Goal: Task Accomplishment & Management: Manage account settings

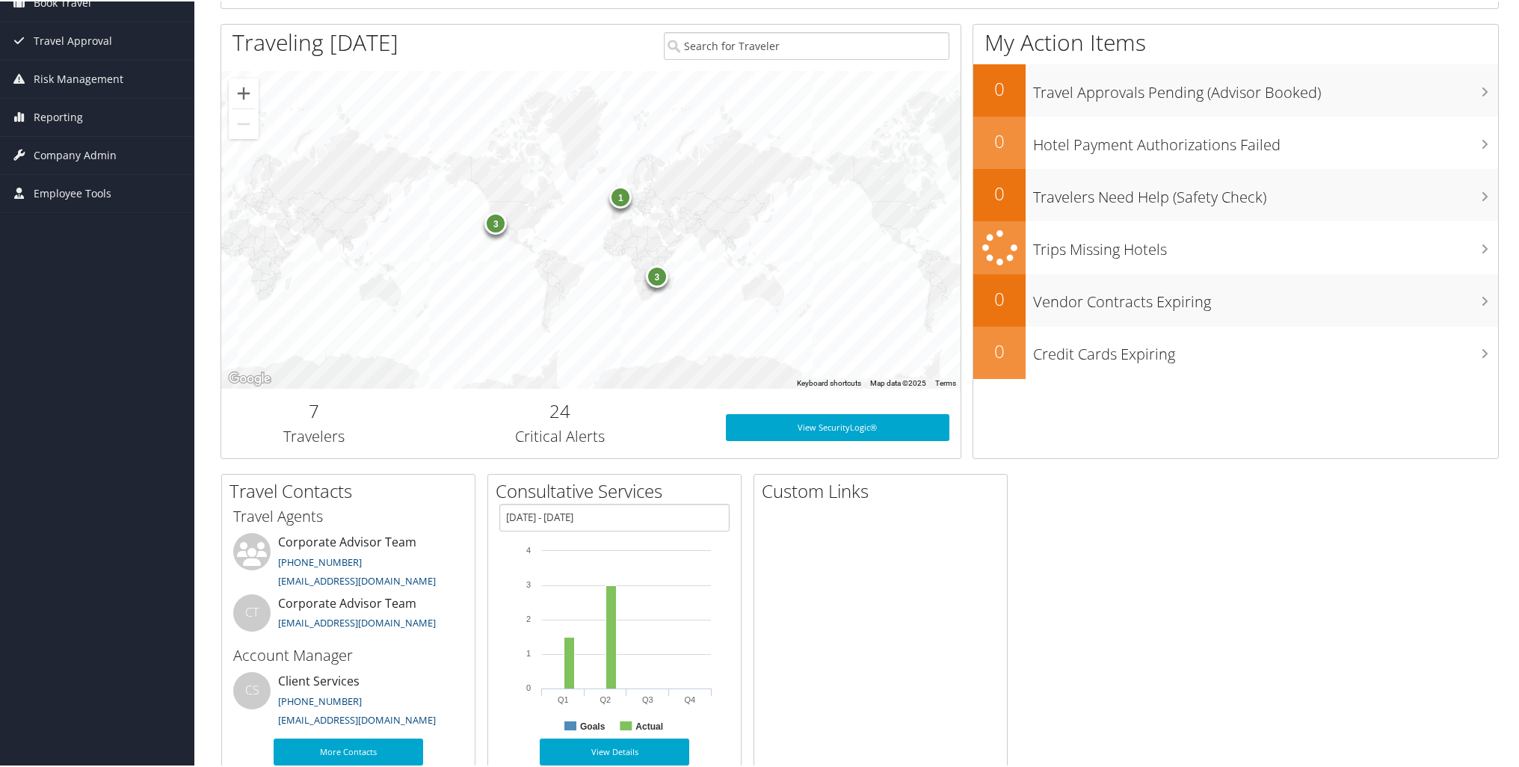
scroll to position [221, 0]
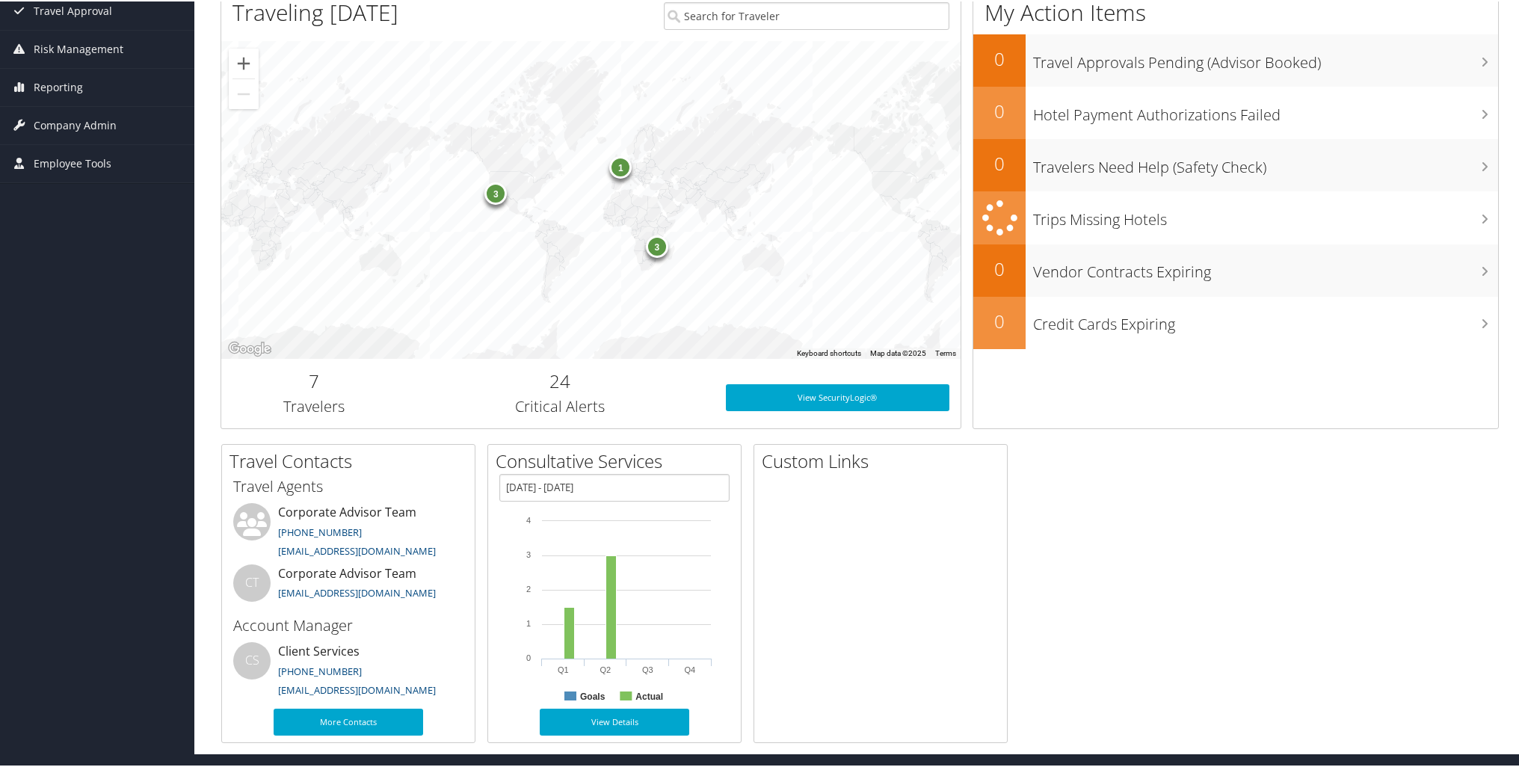
click at [493, 199] on div "3" at bounding box center [495, 192] width 22 height 22
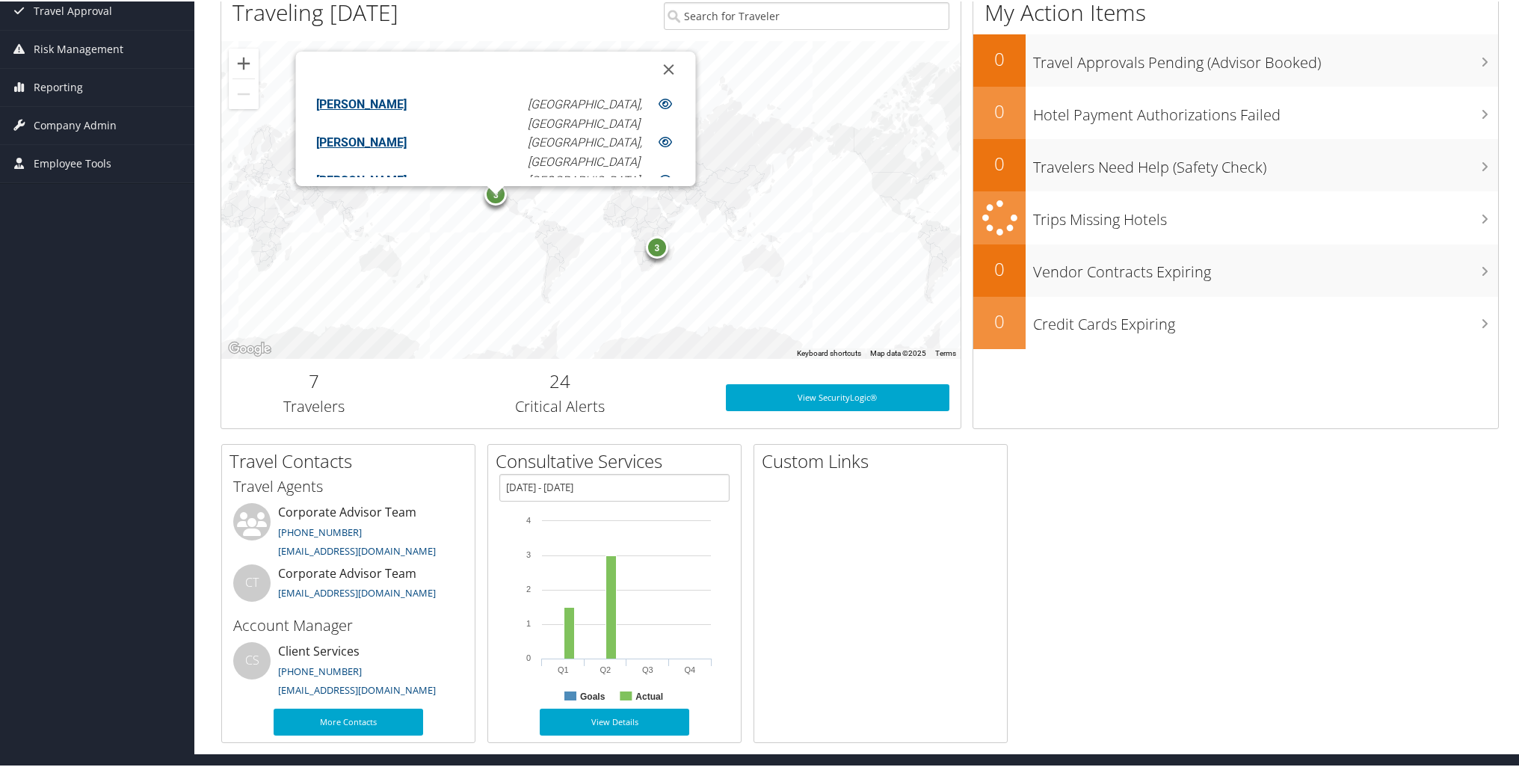
click at [657, 244] on div "3" at bounding box center [657, 246] width 22 height 22
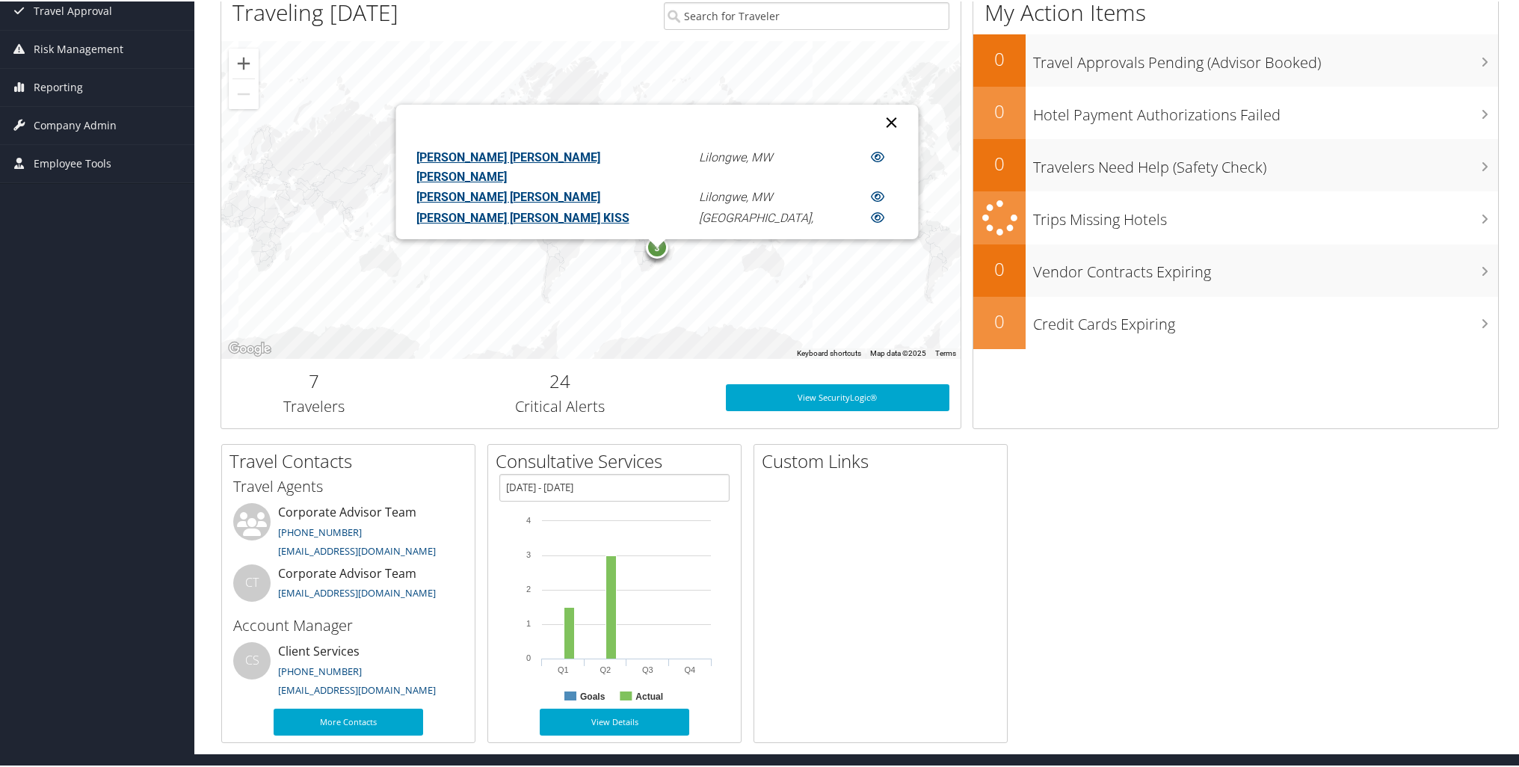
click at [873, 120] on button "Close" at bounding box center [891, 121] width 36 height 36
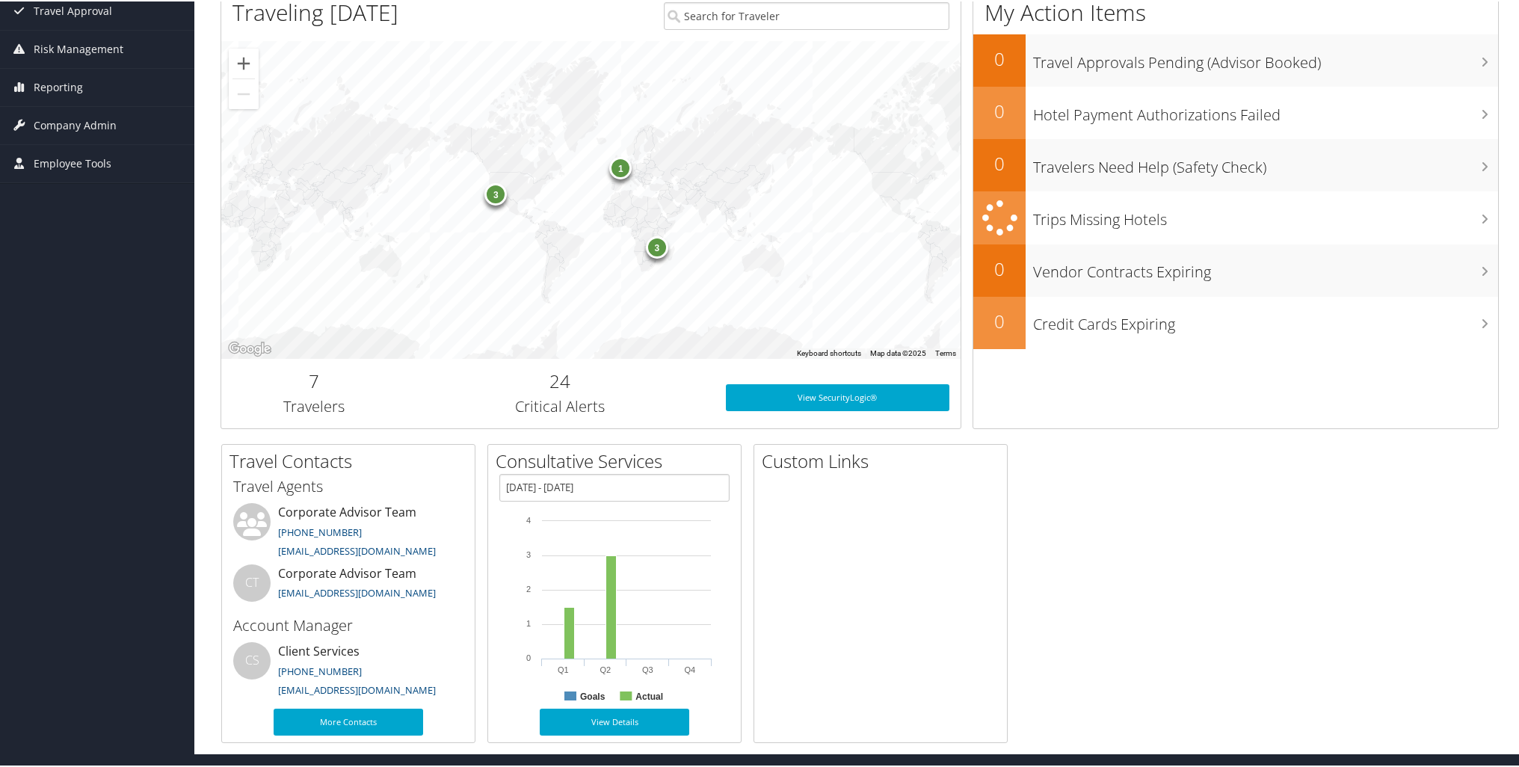
click at [614, 172] on div "1" at bounding box center [620, 166] width 22 height 22
click at [775, 67] on button "Close" at bounding box center [793, 70] width 36 height 36
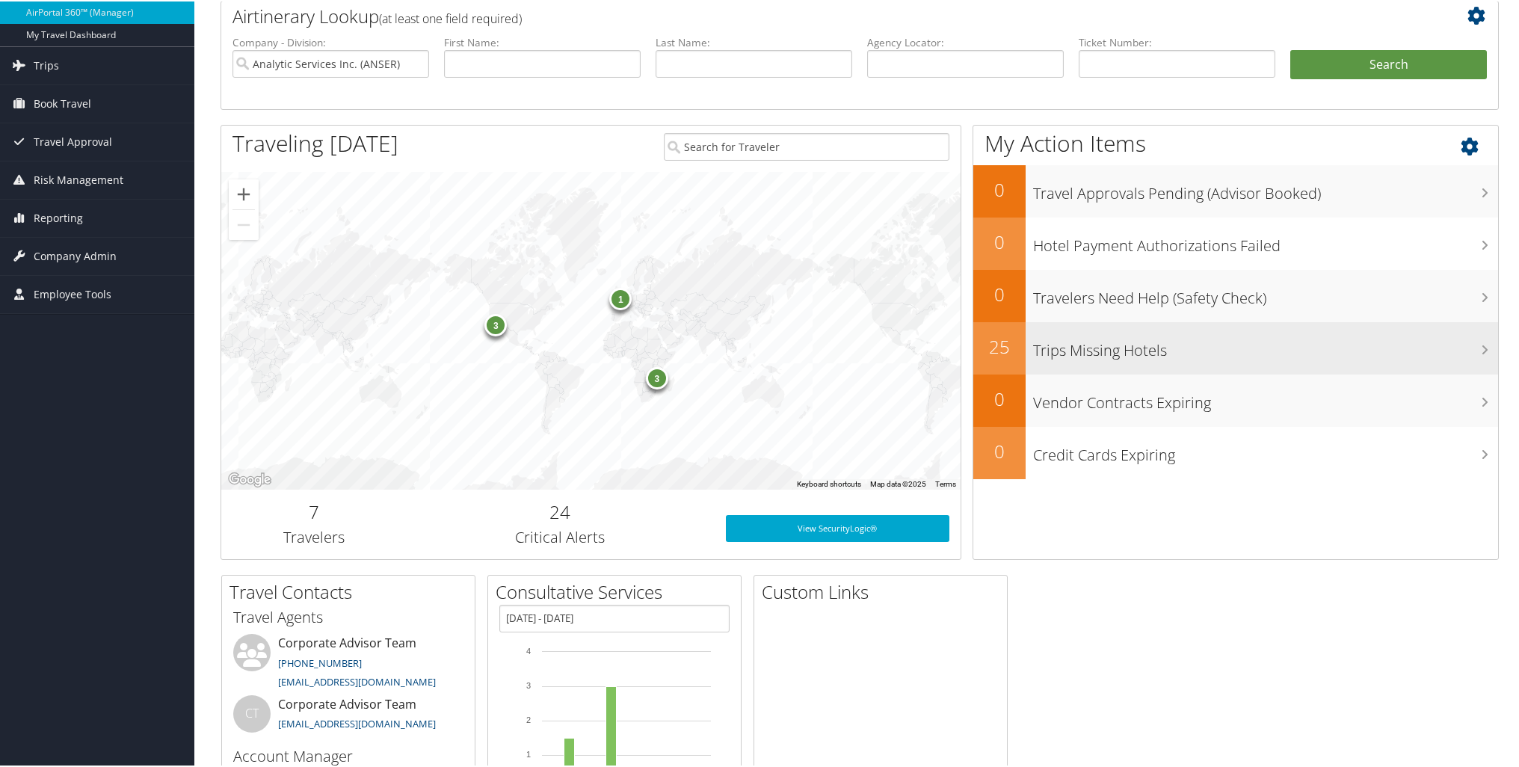
scroll to position [72, 0]
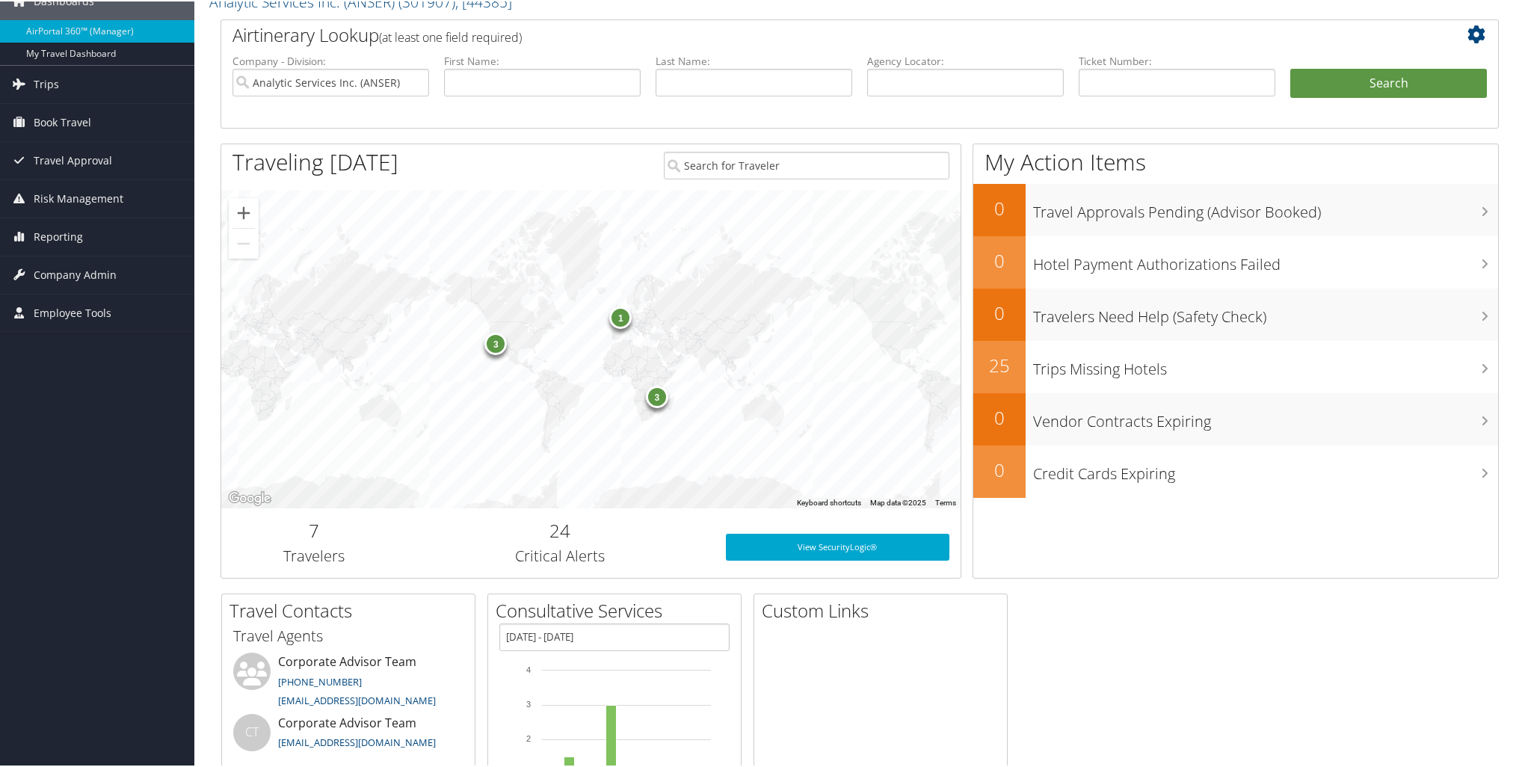
click at [493, 342] on div "3" at bounding box center [495, 342] width 22 height 22
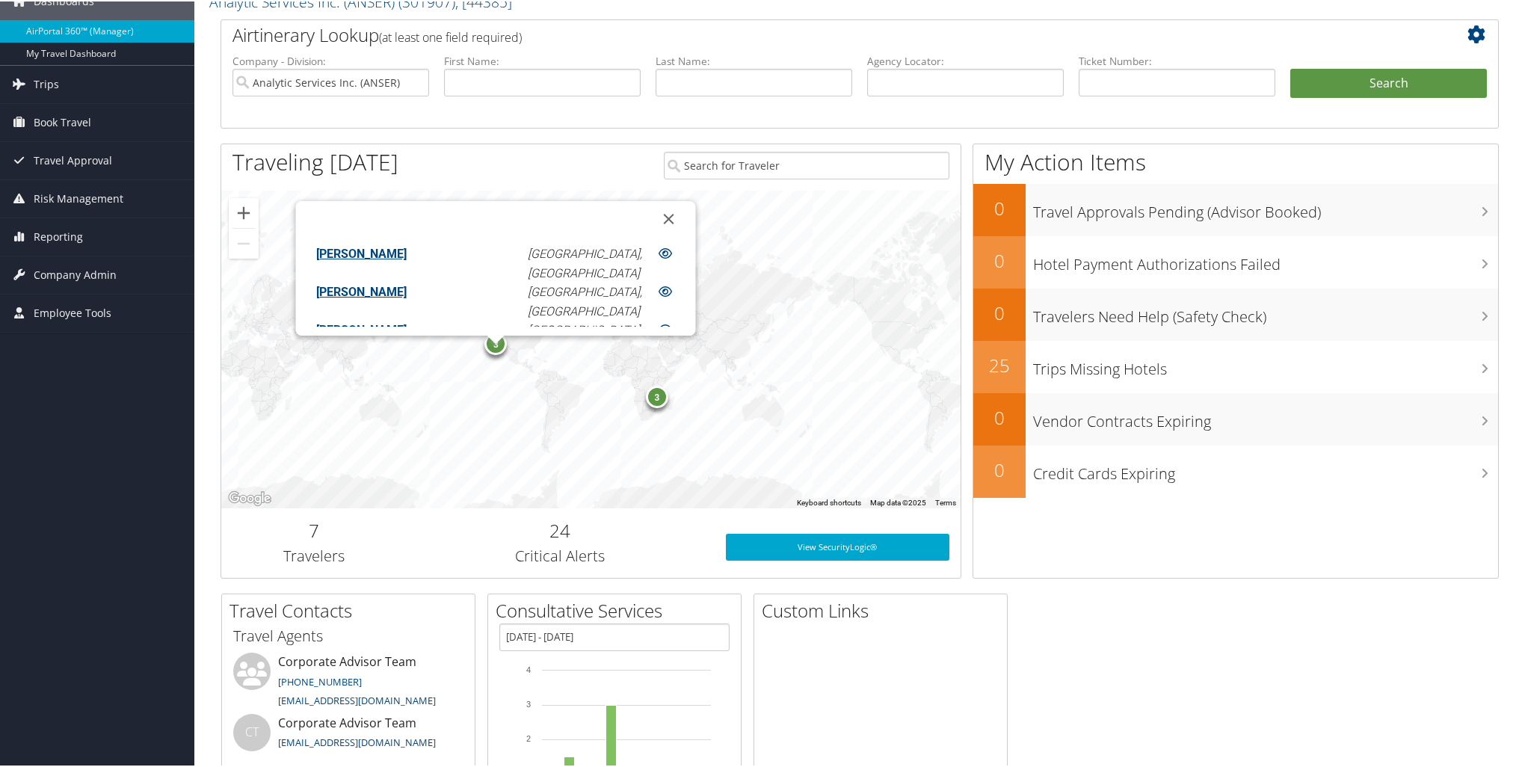
click at [406, 249] on link "EDWARD MISKOWSKI" at bounding box center [360, 252] width 90 height 14
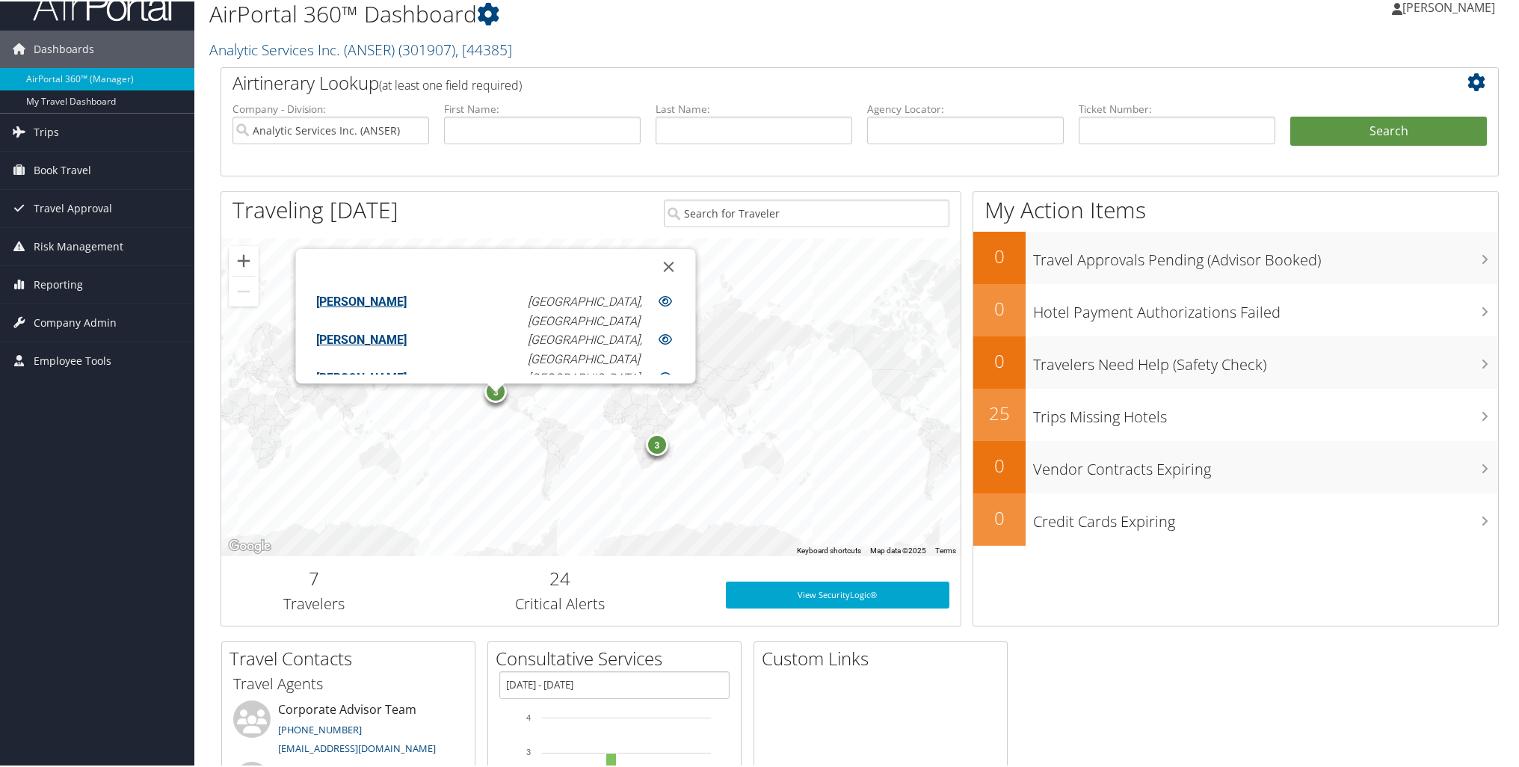
scroll to position [0, 0]
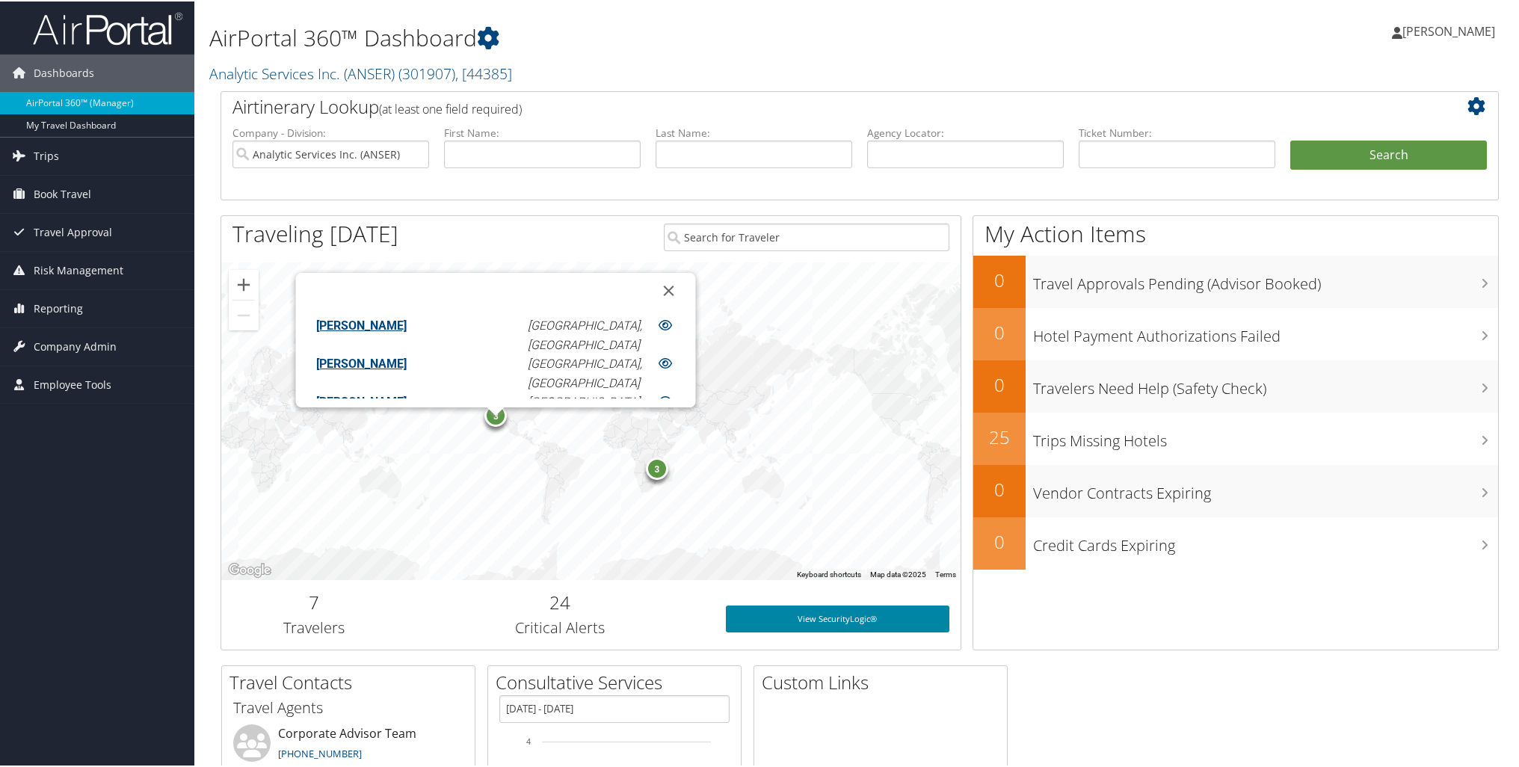
click at [817, 608] on link "View SecurityLogic®" at bounding box center [838, 617] width 224 height 27
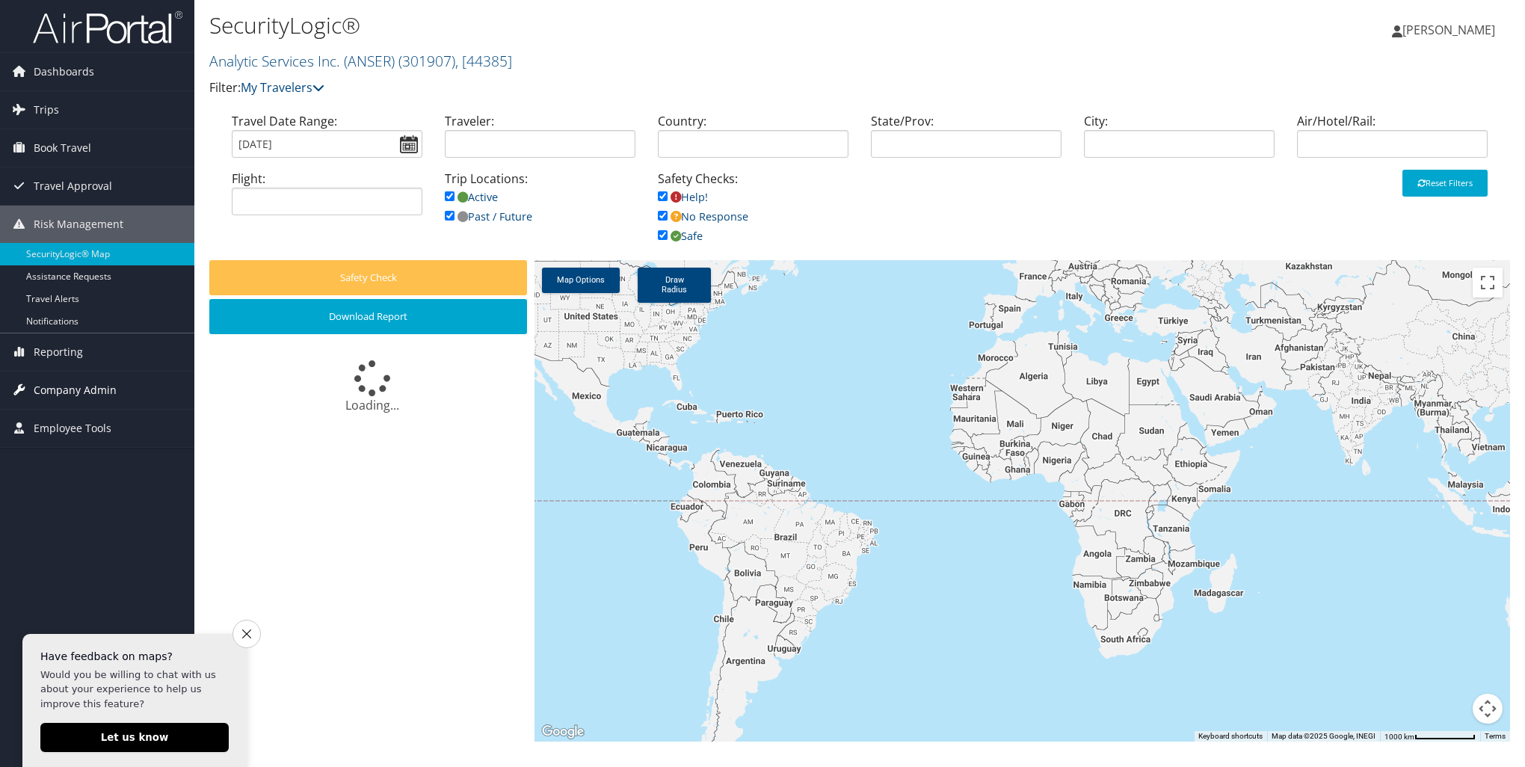
click at [78, 393] on span "Company Admin" at bounding box center [75, 389] width 83 height 37
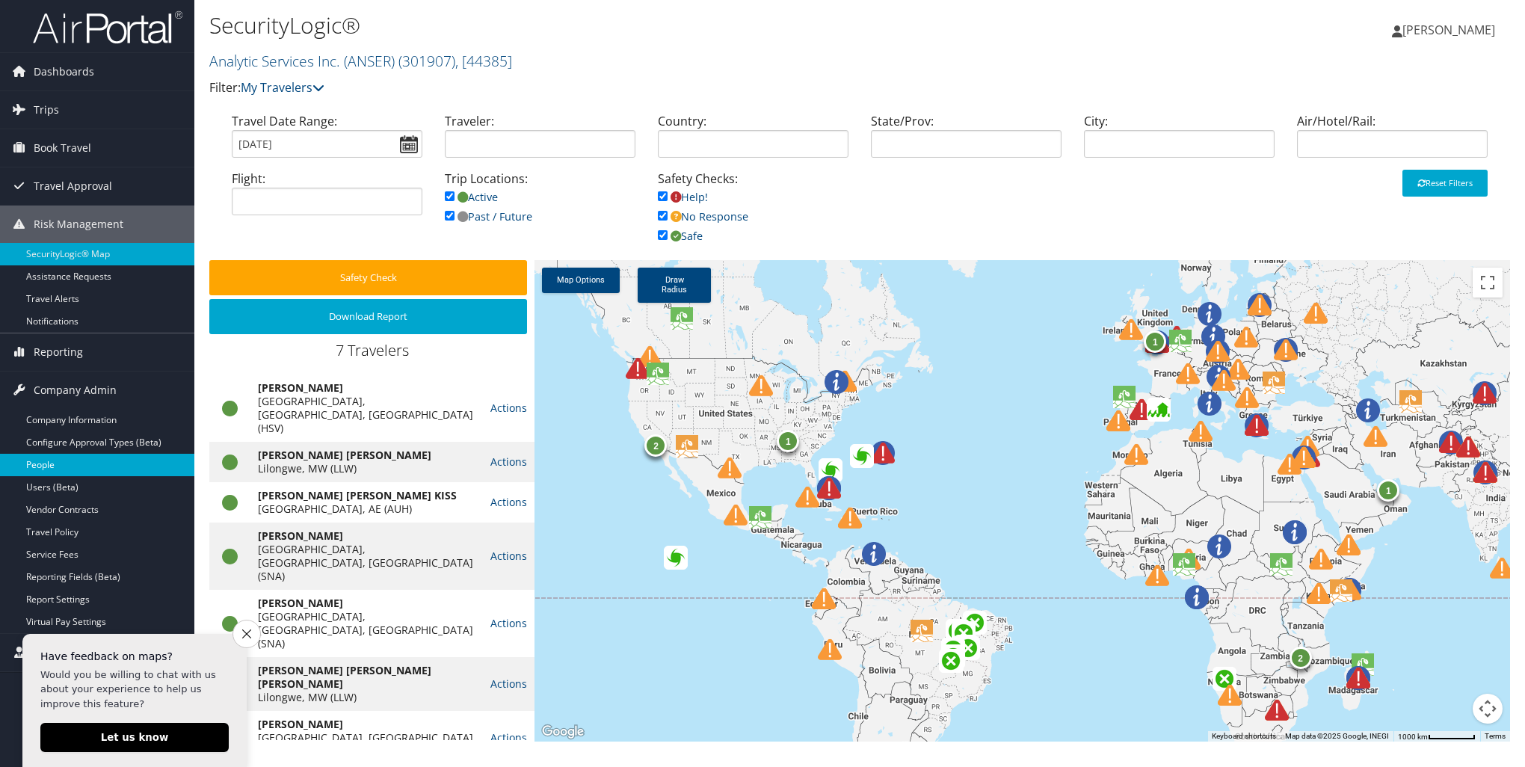
click at [112, 456] on link "People" at bounding box center [97, 465] width 194 height 22
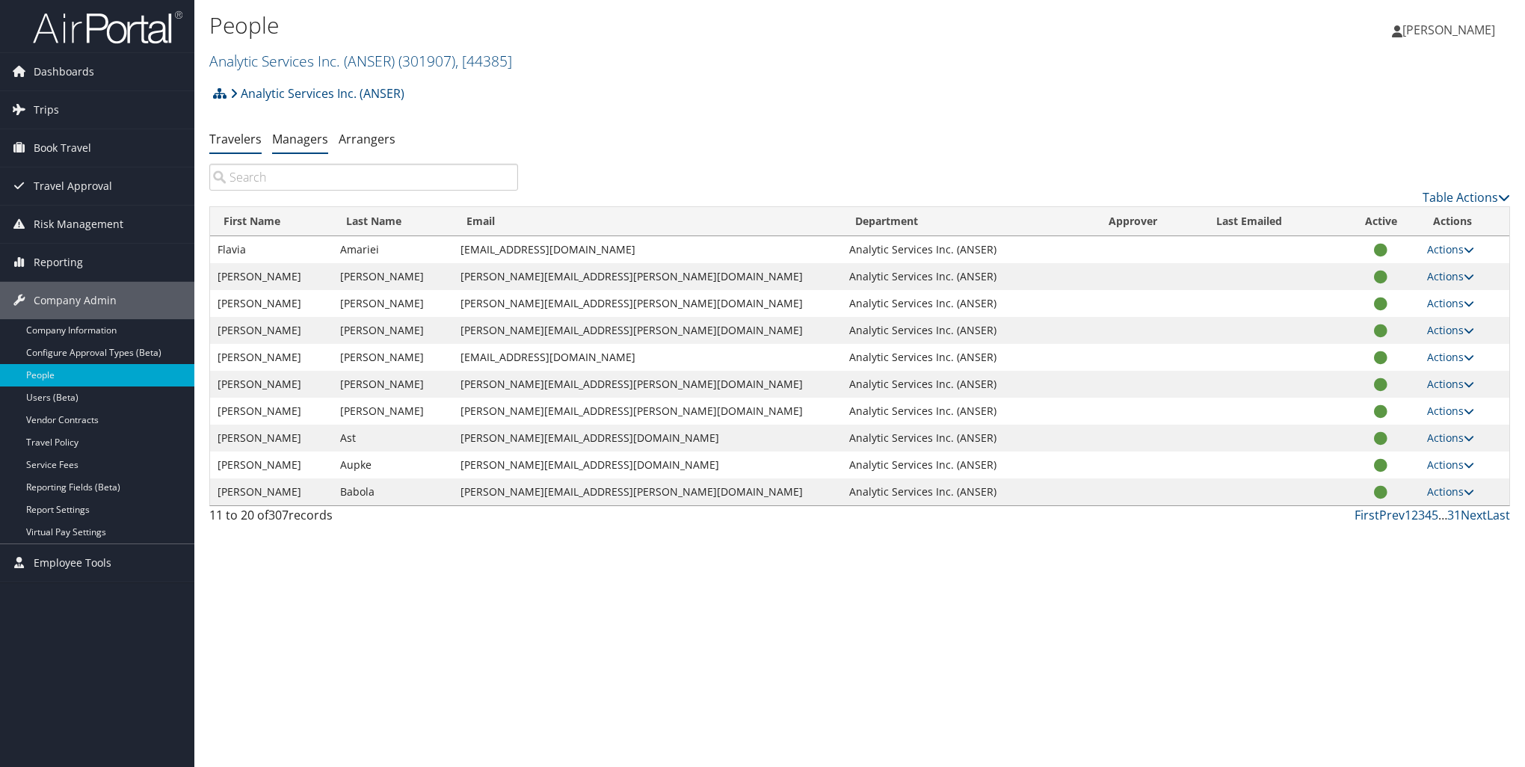
click at [299, 135] on link "Managers" at bounding box center [300, 139] width 56 height 16
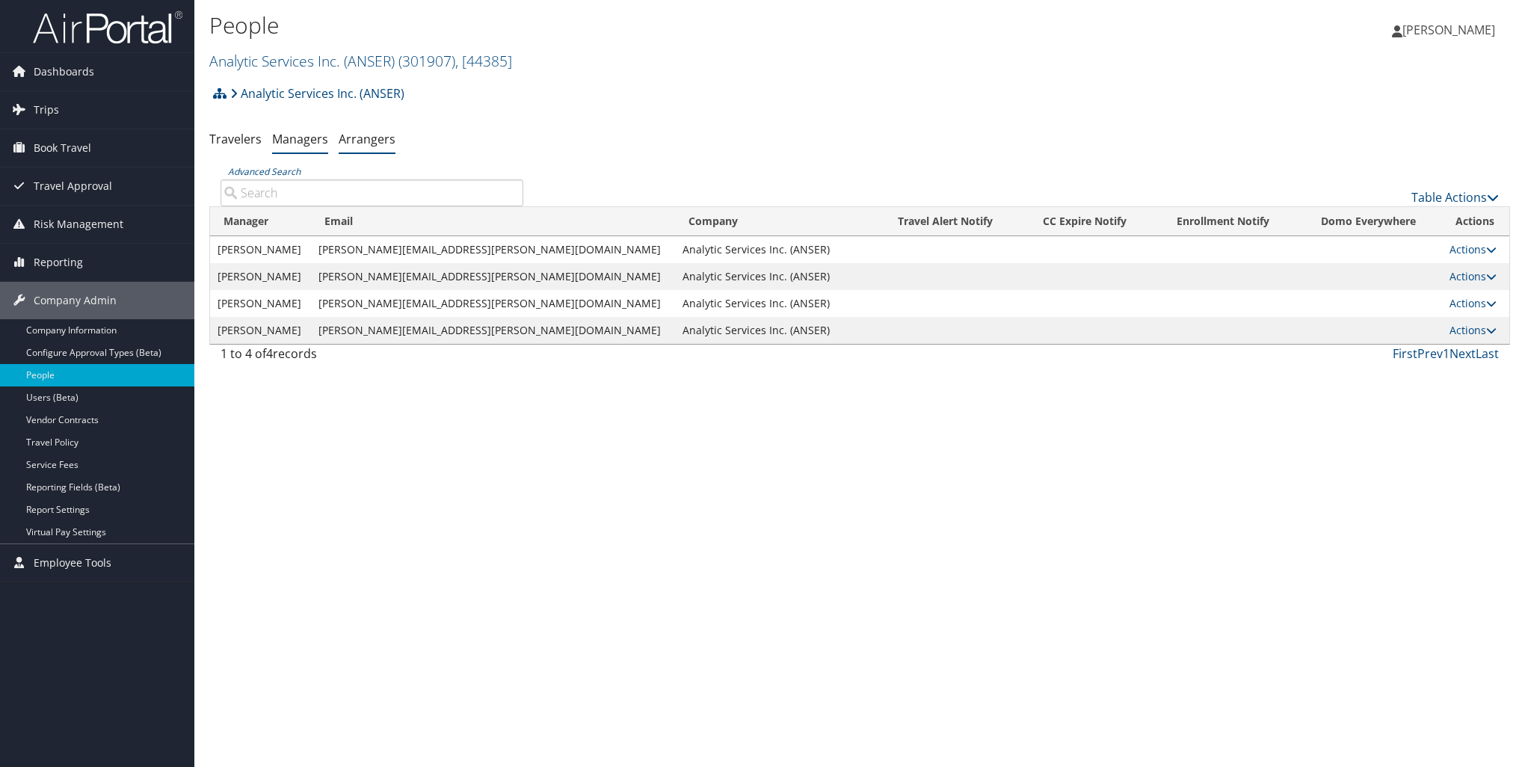
click at [357, 141] on link "Arrangers" at bounding box center [367, 139] width 57 height 16
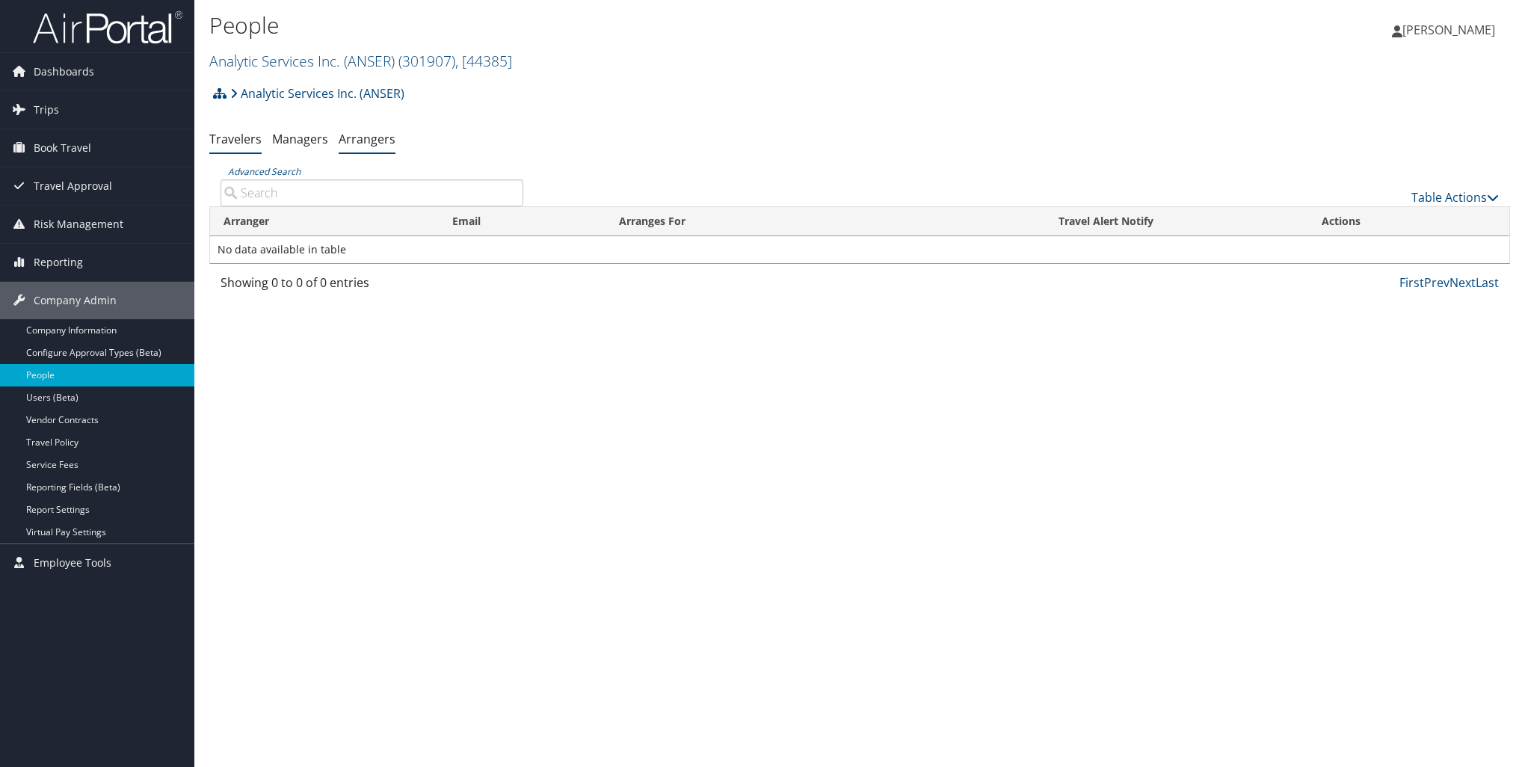
click at [223, 138] on link "Travelers" at bounding box center [235, 139] width 52 height 16
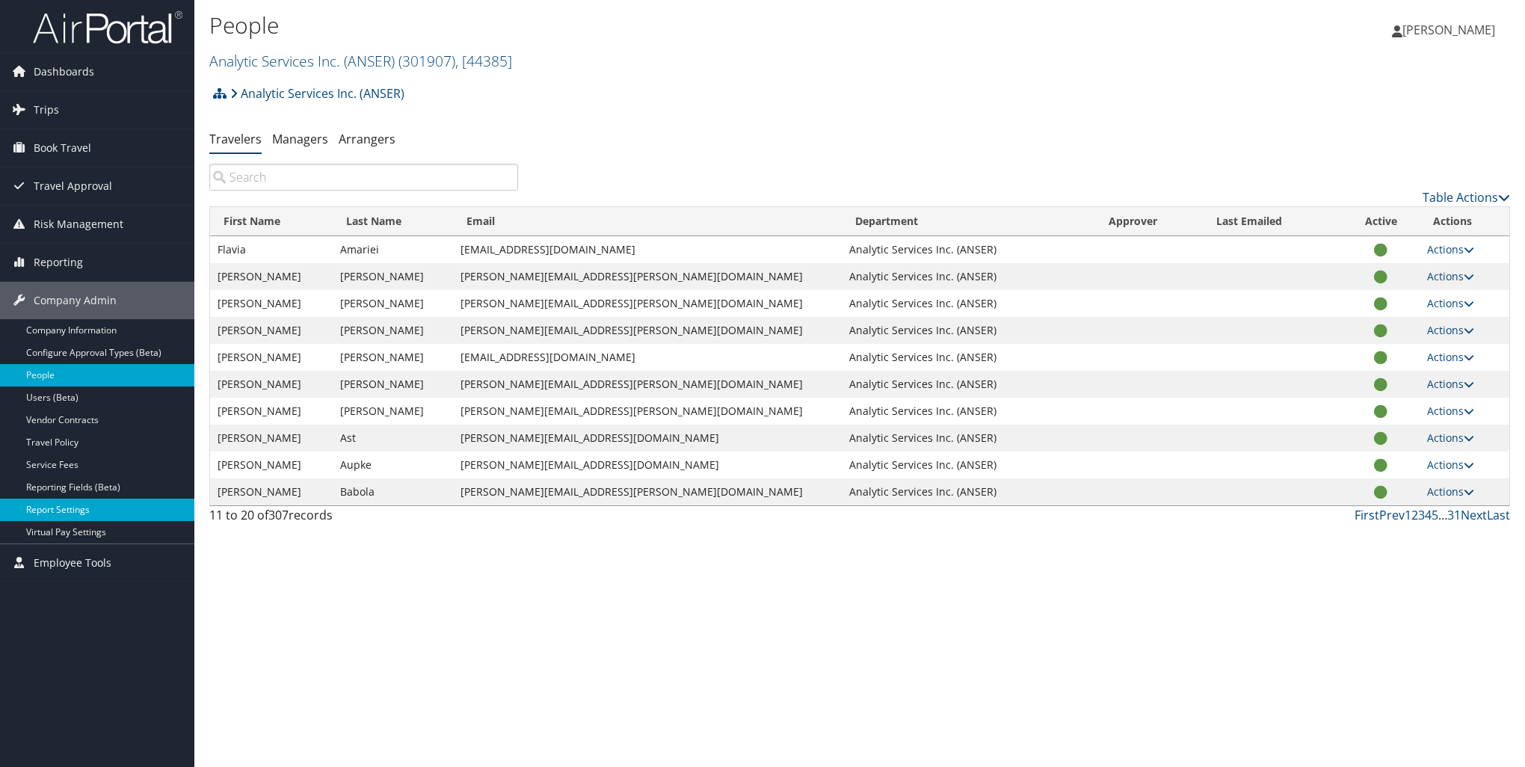
click at [109, 510] on link "Report Settings" at bounding box center [97, 510] width 194 height 22
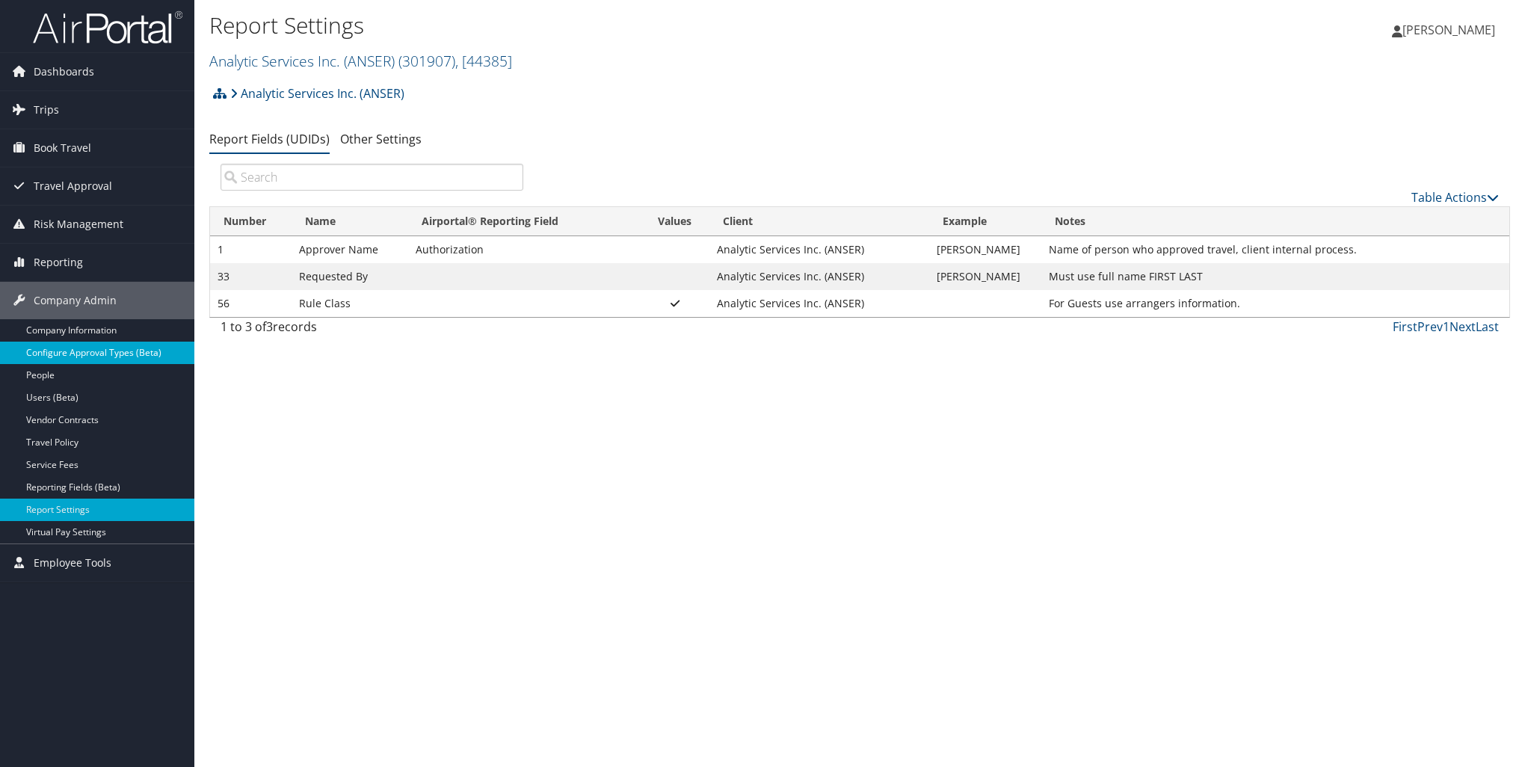
click at [114, 354] on link "Configure Approval Types (Beta)" at bounding box center [97, 353] width 194 height 22
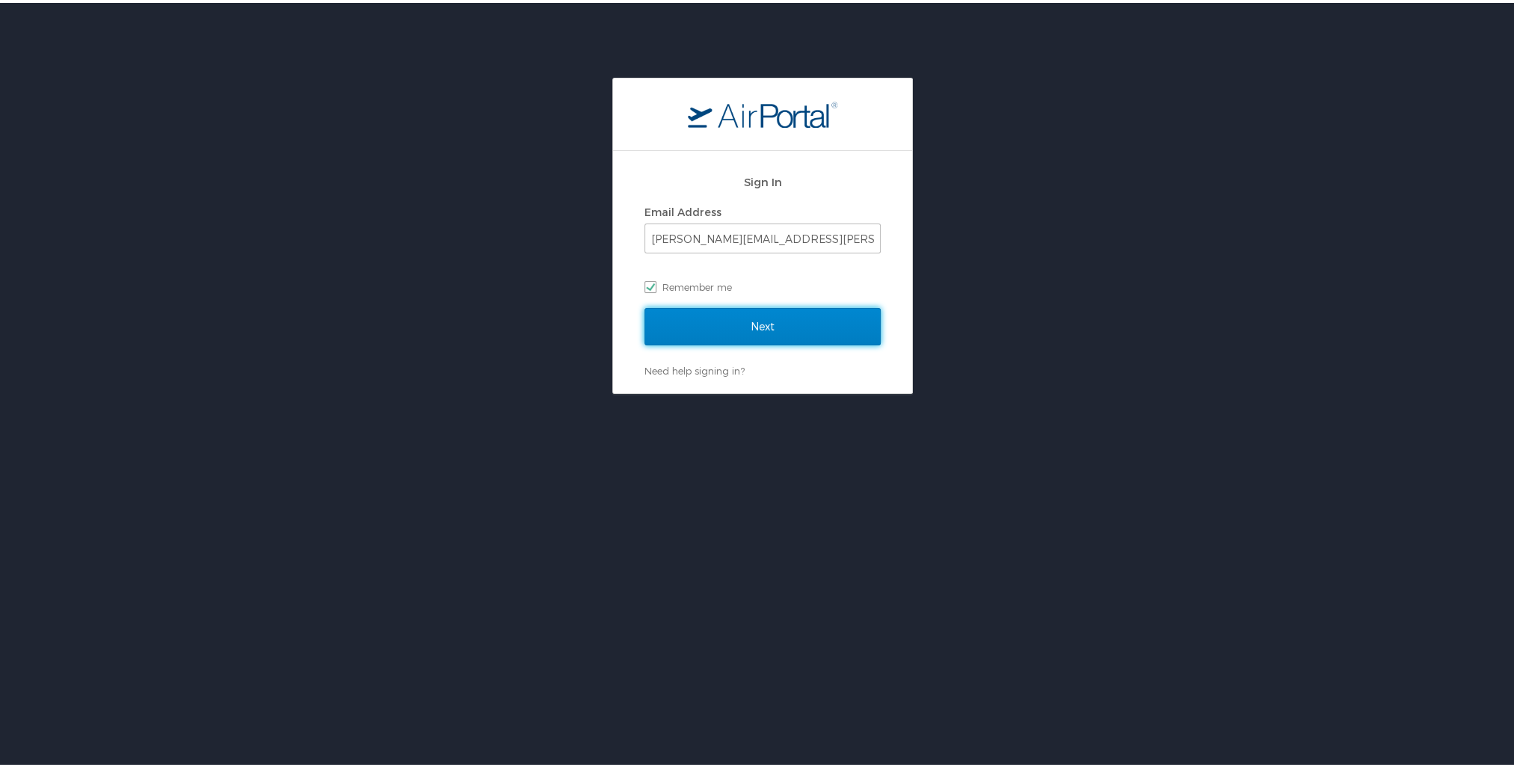
click at [726, 323] on input "Next" at bounding box center [762, 323] width 236 height 37
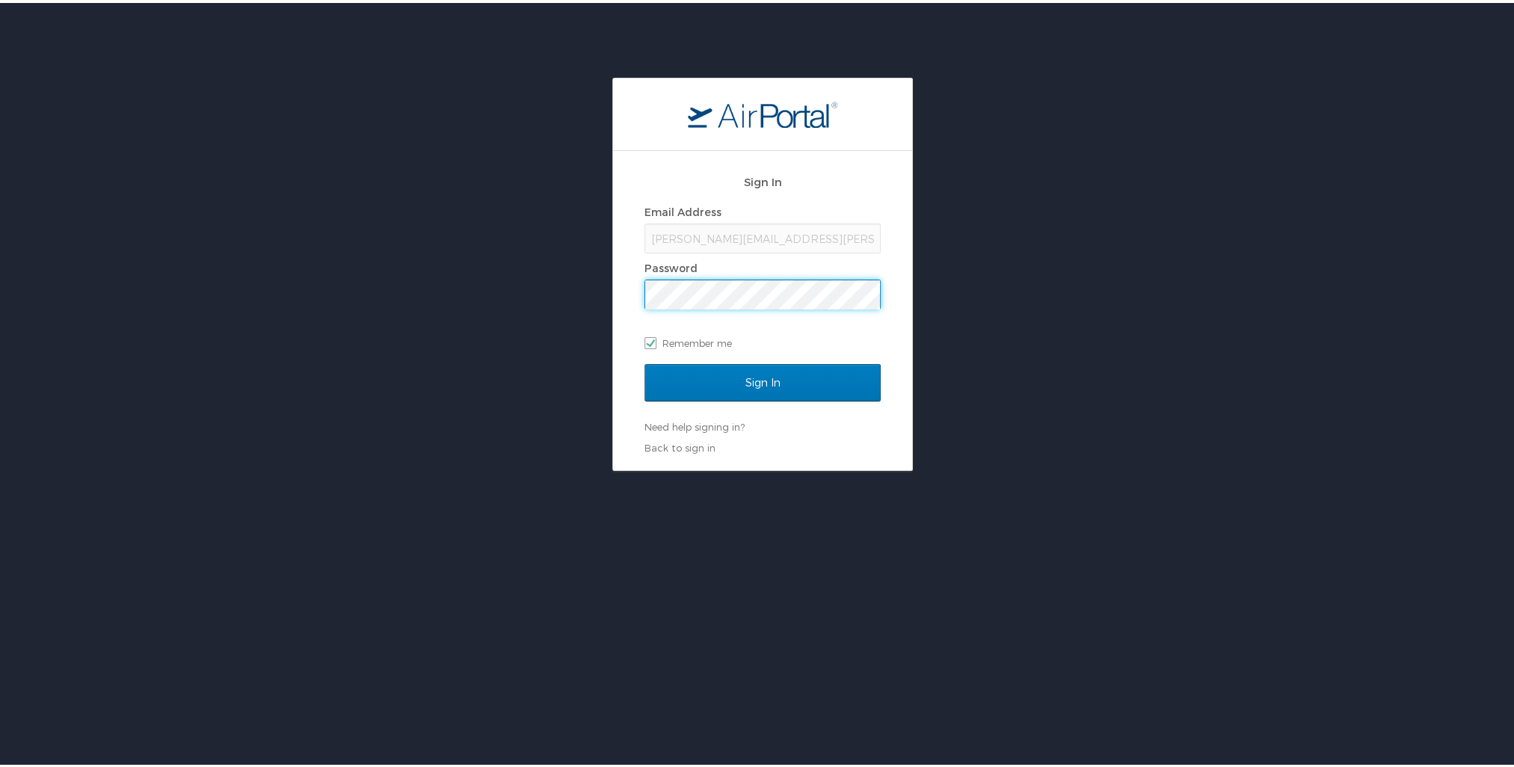
click at [644, 361] on input "Sign In" at bounding box center [762, 379] width 236 height 37
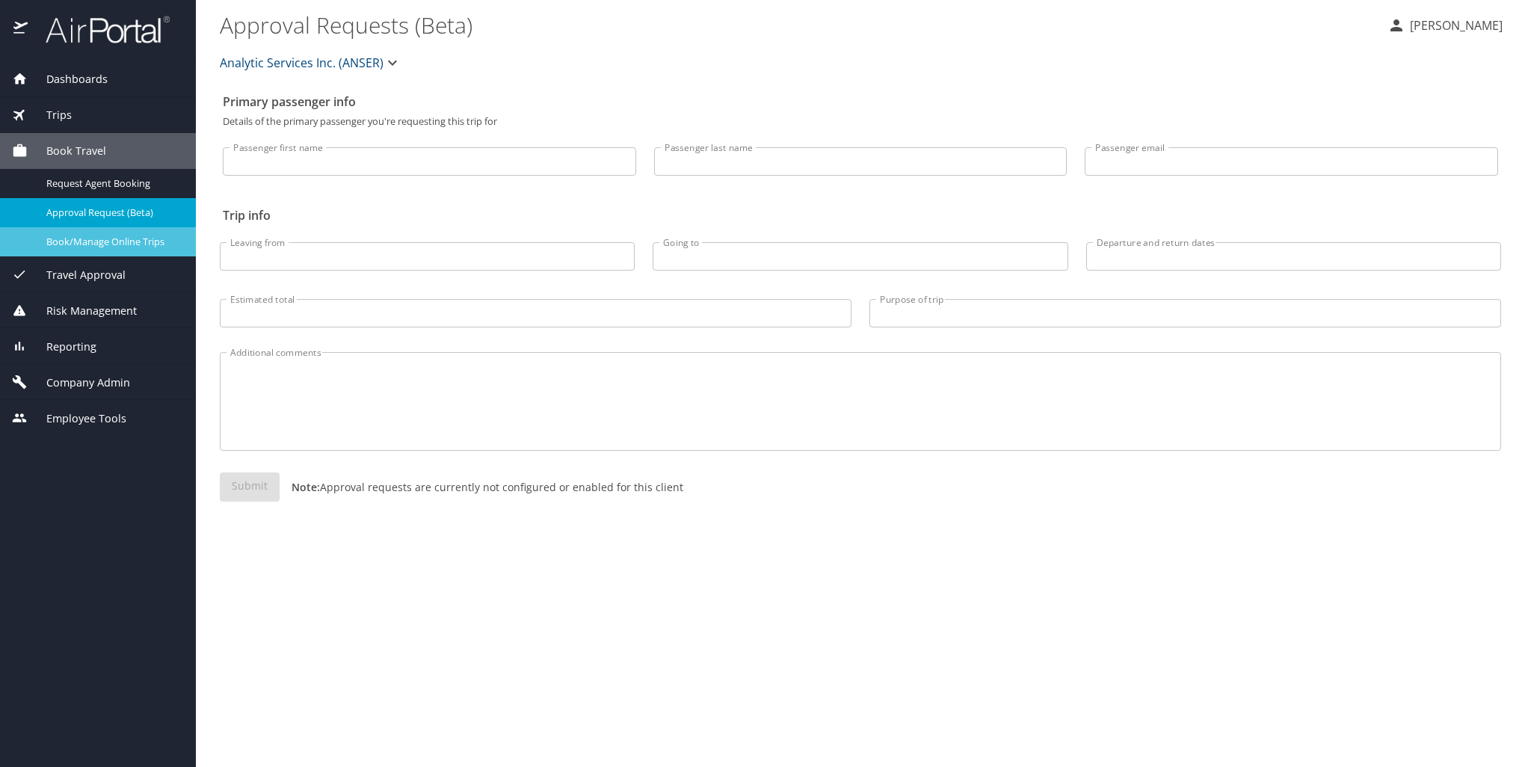
click at [132, 243] on span "Book/Manage Online Trips" at bounding box center [112, 242] width 132 height 14
click at [97, 383] on span "Company Admin" at bounding box center [79, 382] width 102 height 16
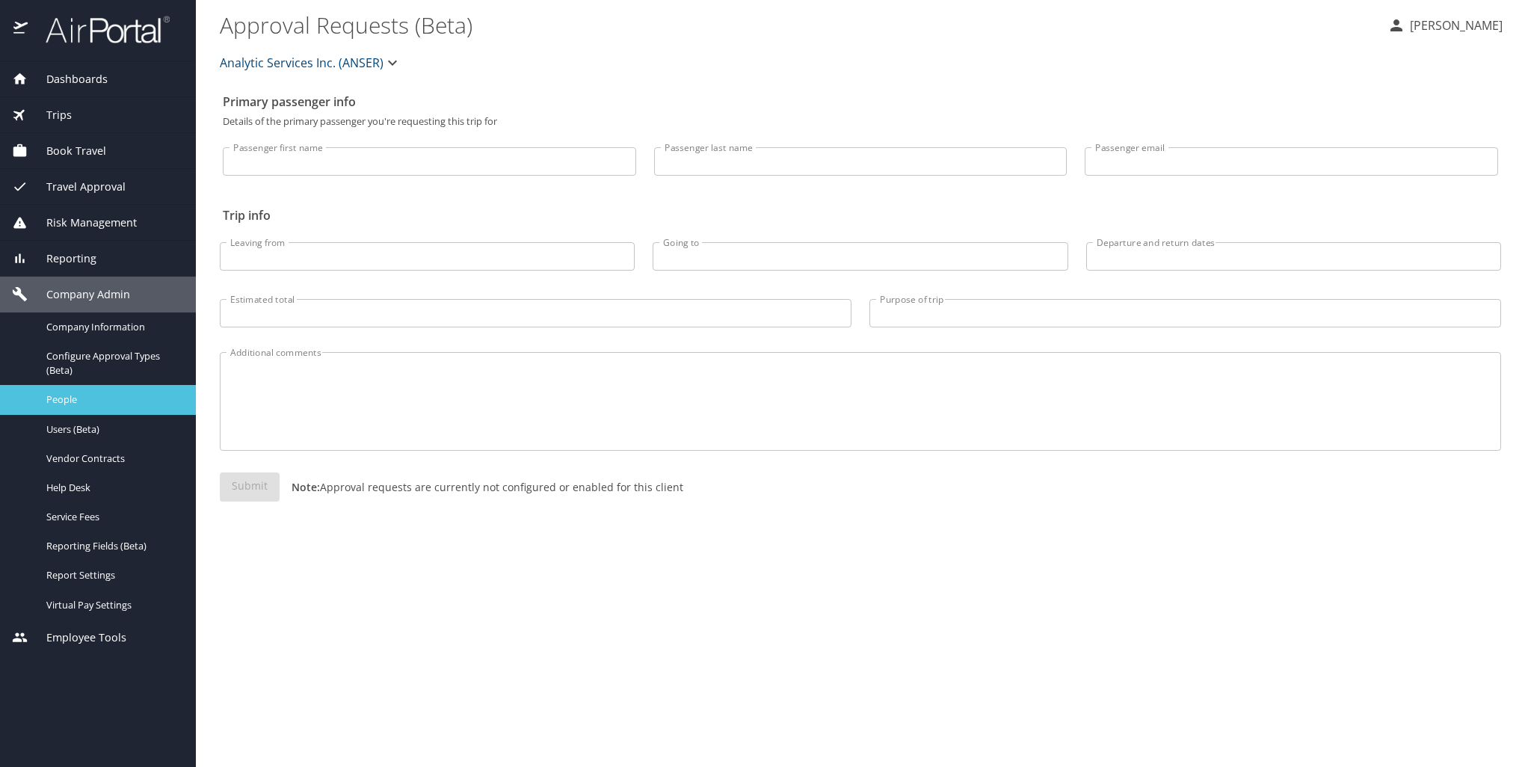
click at [67, 407] on span "People" at bounding box center [112, 399] width 132 height 14
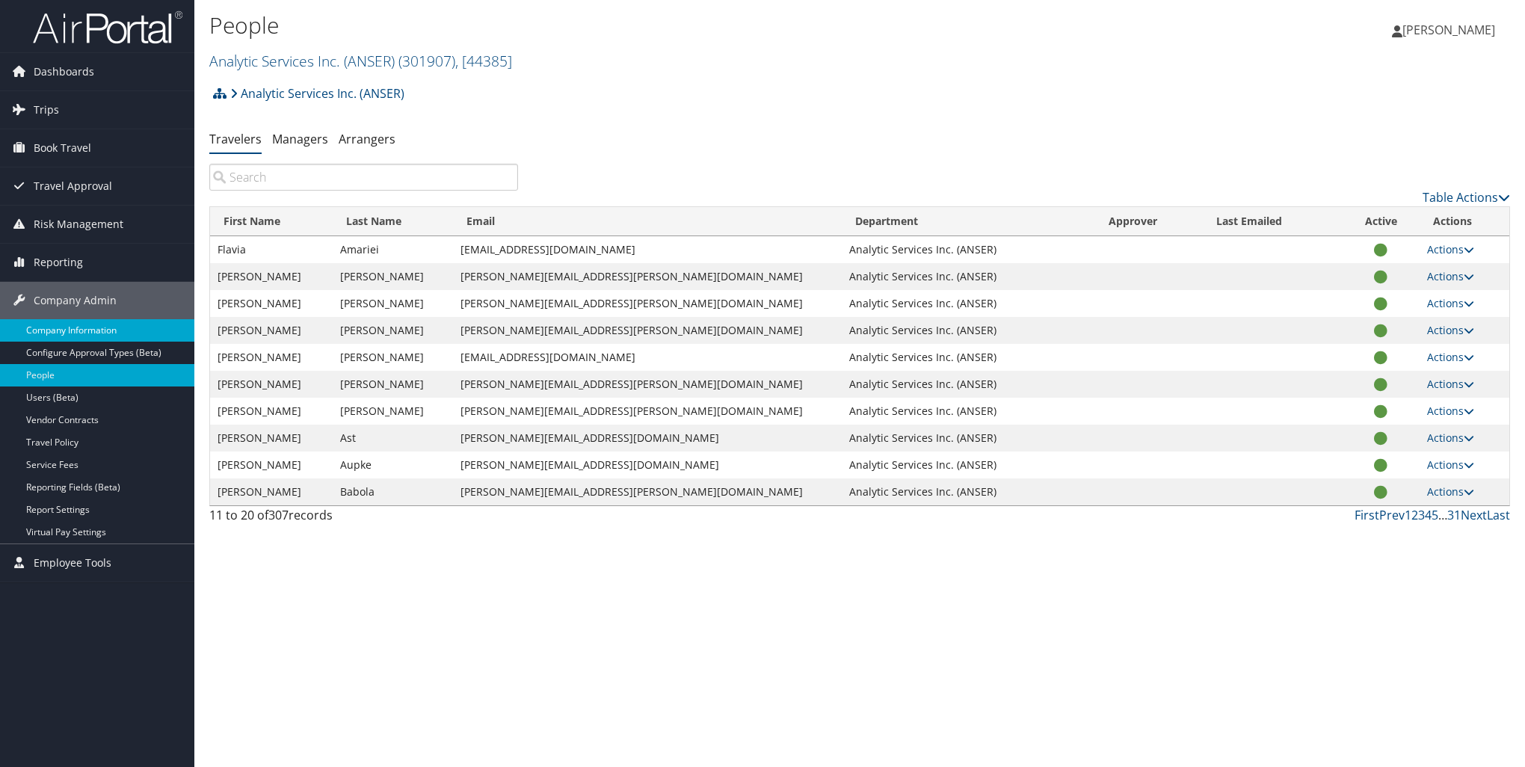
click at [52, 330] on link "Company Information" at bounding box center [97, 330] width 194 height 22
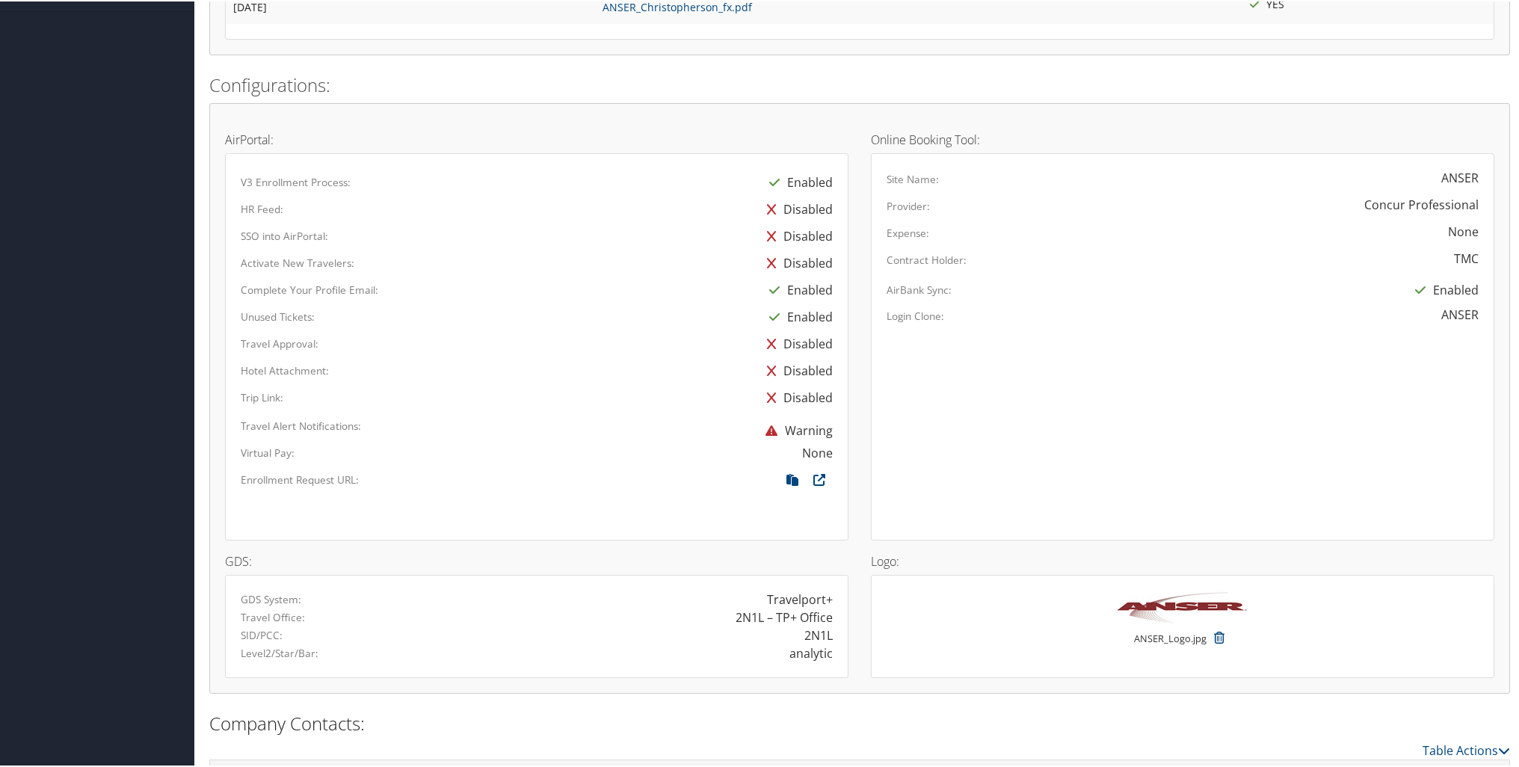
scroll to position [598, 0]
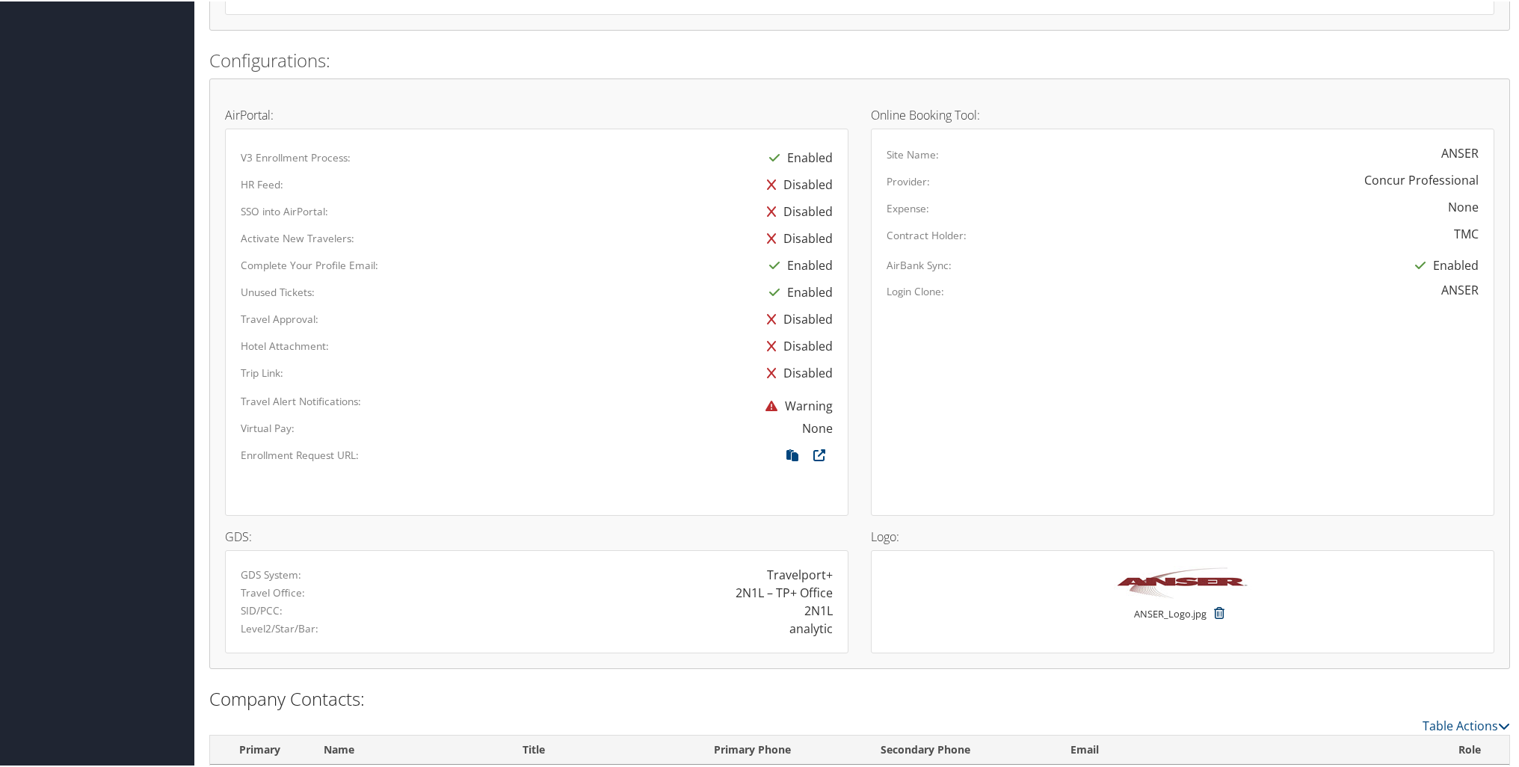
click at [1218, 614] on icon at bounding box center [1218, 611] width 25 height 27
click at [1155, 593] on button "Cancel" at bounding box center [1134, 593] width 85 height 22
click at [1217, 608] on icon at bounding box center [1218, 611] width 25 height 27
click at [1217, 597] on button "Confirm" at bounding box center [1223, 593] width 93 height 22
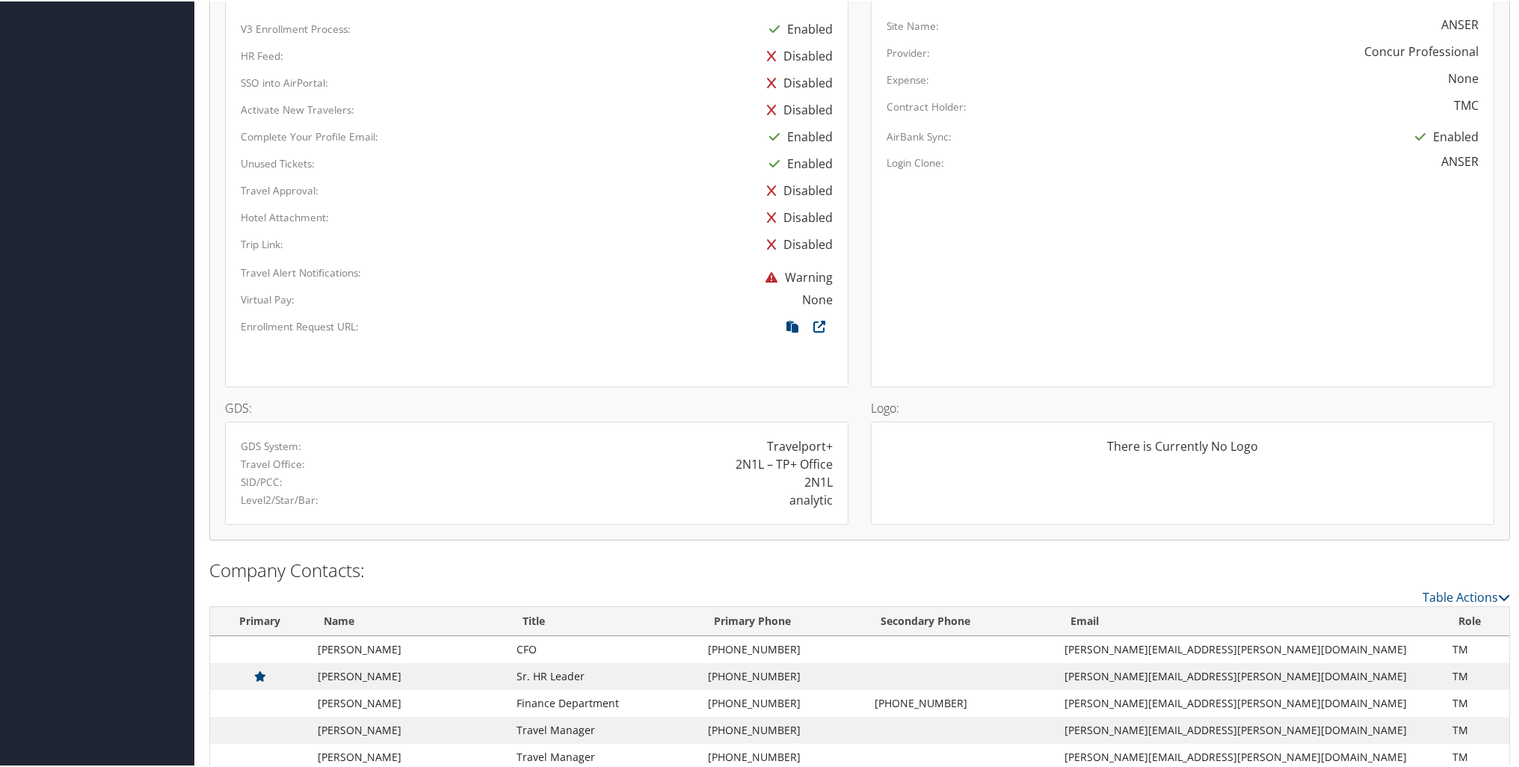
scroll to position [583, 0]
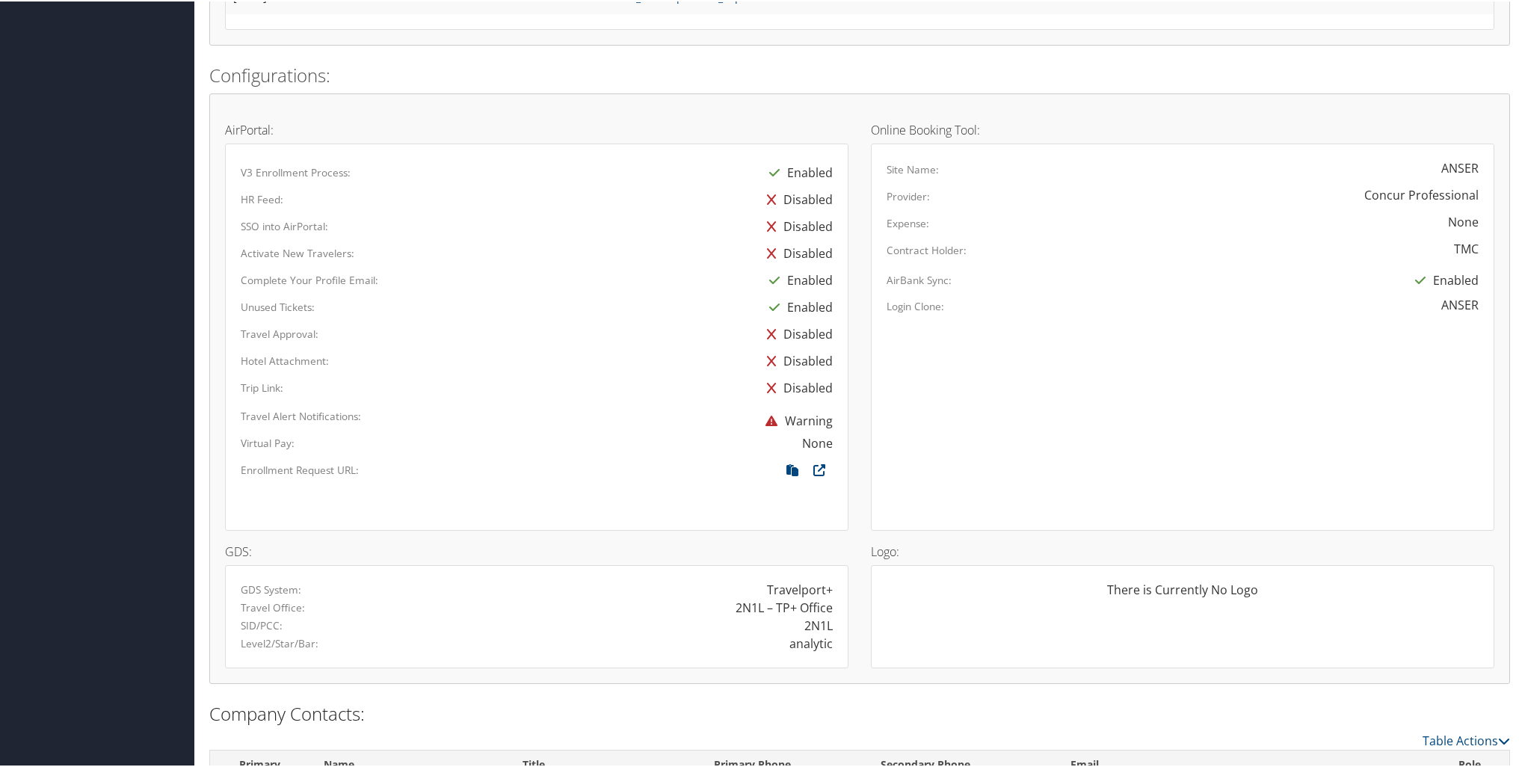
click at [330, 247] on label "Activate New Travelers:" at bounding box center [298, 251] width 114 height 15
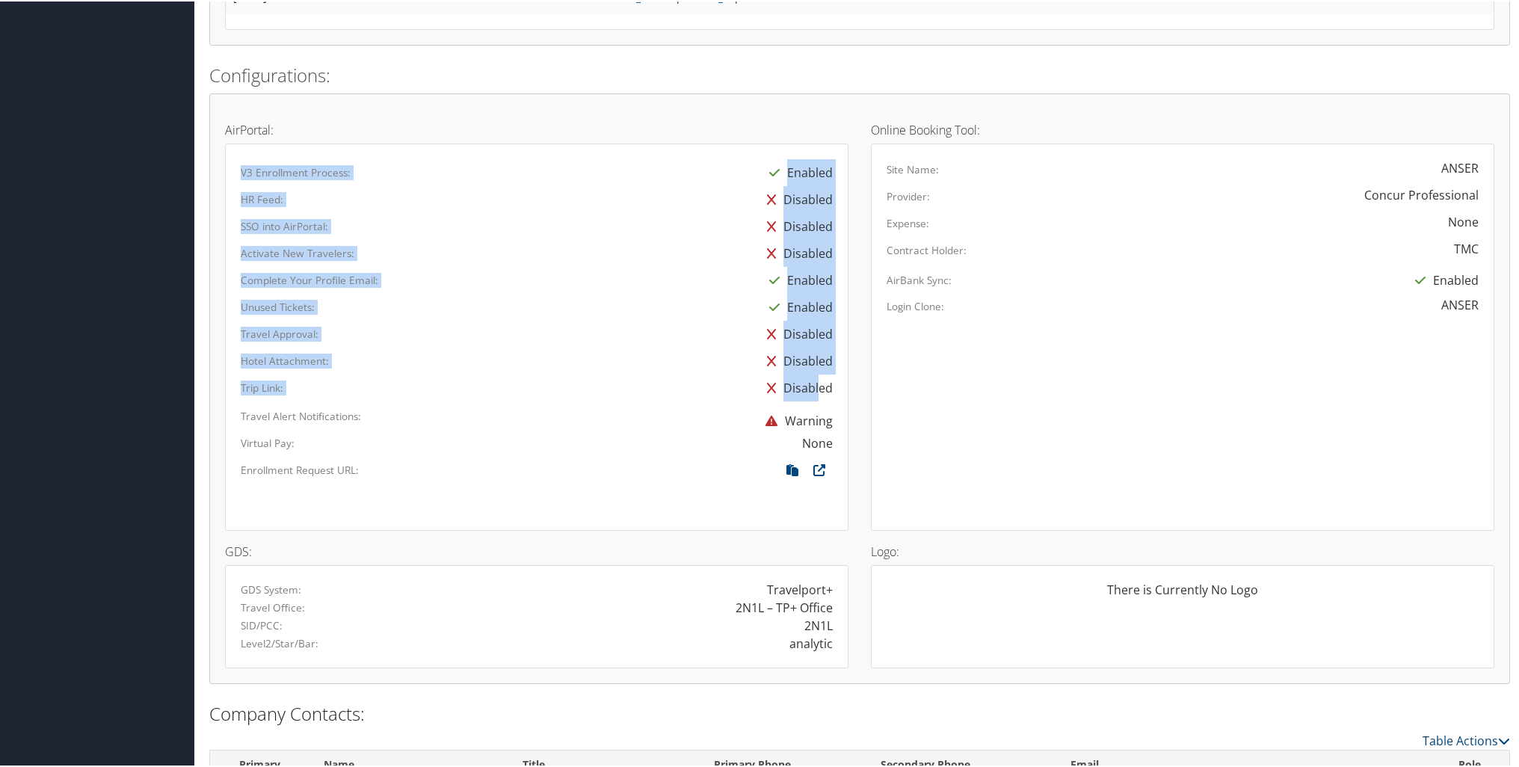
drag, startPoint x: 236, startPoint y: 164, endPoint x: 817, endPoint y: 394, distance: 624.7
click at [817, 394] on div "V3 Enrollment Process: Enabled HR Feed: Disabled SSO into AirPortal: Disabled A…" at bounding box center [537, 336] width 592 height 356
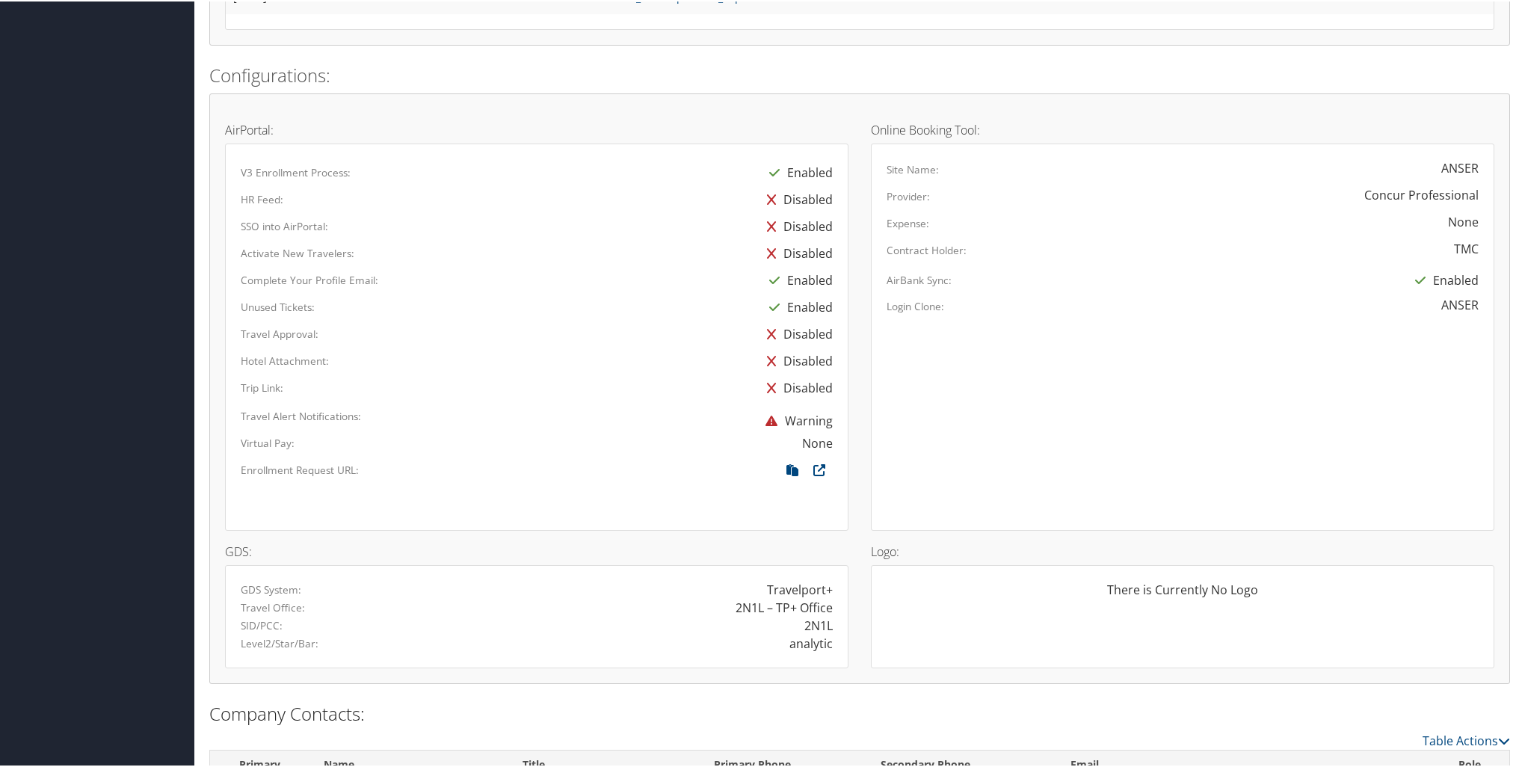
click at [824, 394] on div "Disabled" at bounding box center [795, 386] width 73 height 27
drag, startPoint x: 836, startPoint y: 387, endPoint x: 613, endPoint y: 375, distance: 223.8
click at [613, 375] on div "Disabled" at bounding box center [716, 386] width 256 height 27
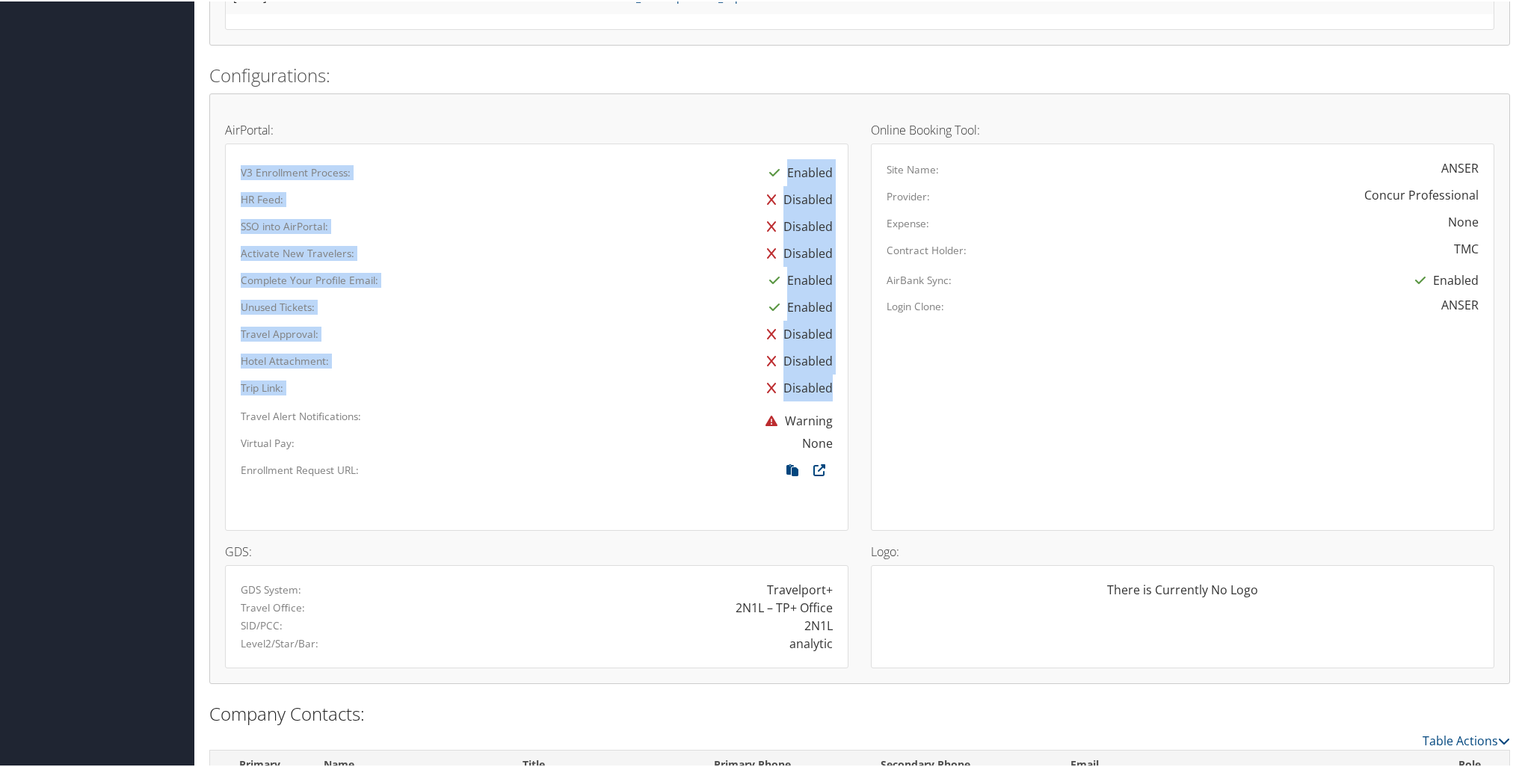
drag, startPoint x: 238, startPoint y: 166, endPoint x: 827, endPoint y: 392, distance: 630.3
click at [827, 392] on div "V3 Enrollment Process: Enabled HR Feed: Disabled SSO into AirPortal: Disabled A…" at bounding box center [537, 336] width 592 height 356
drag, startPoint x: 827, startPoint y: 392, endPoint x: 808, endPoint y: 345, distance: 50.7
copy div "V3 Enrollment Process: Enabled HR Feed: Disabled SSO into AirPortal: Disabled A…"
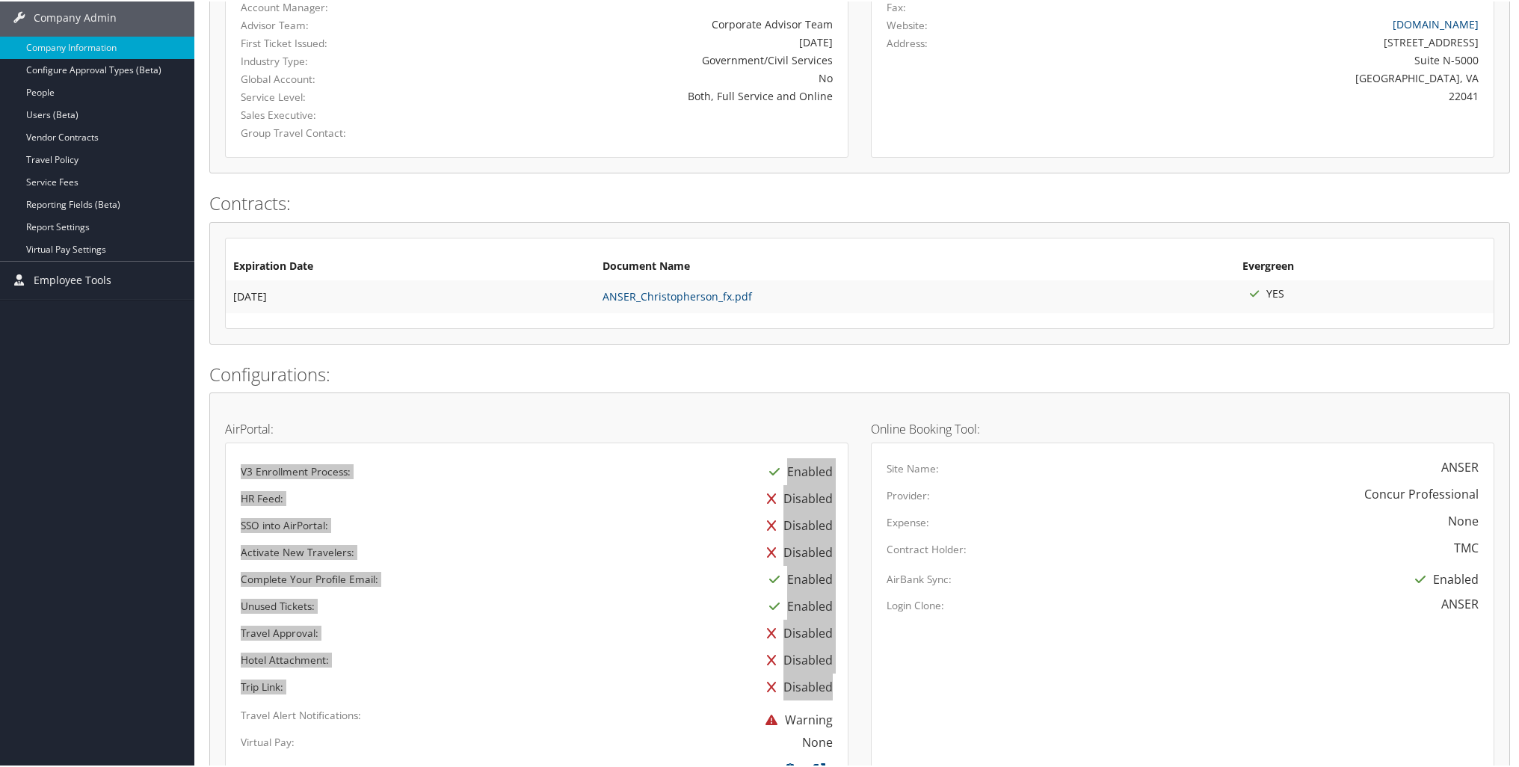
scroll to position [0, 0]
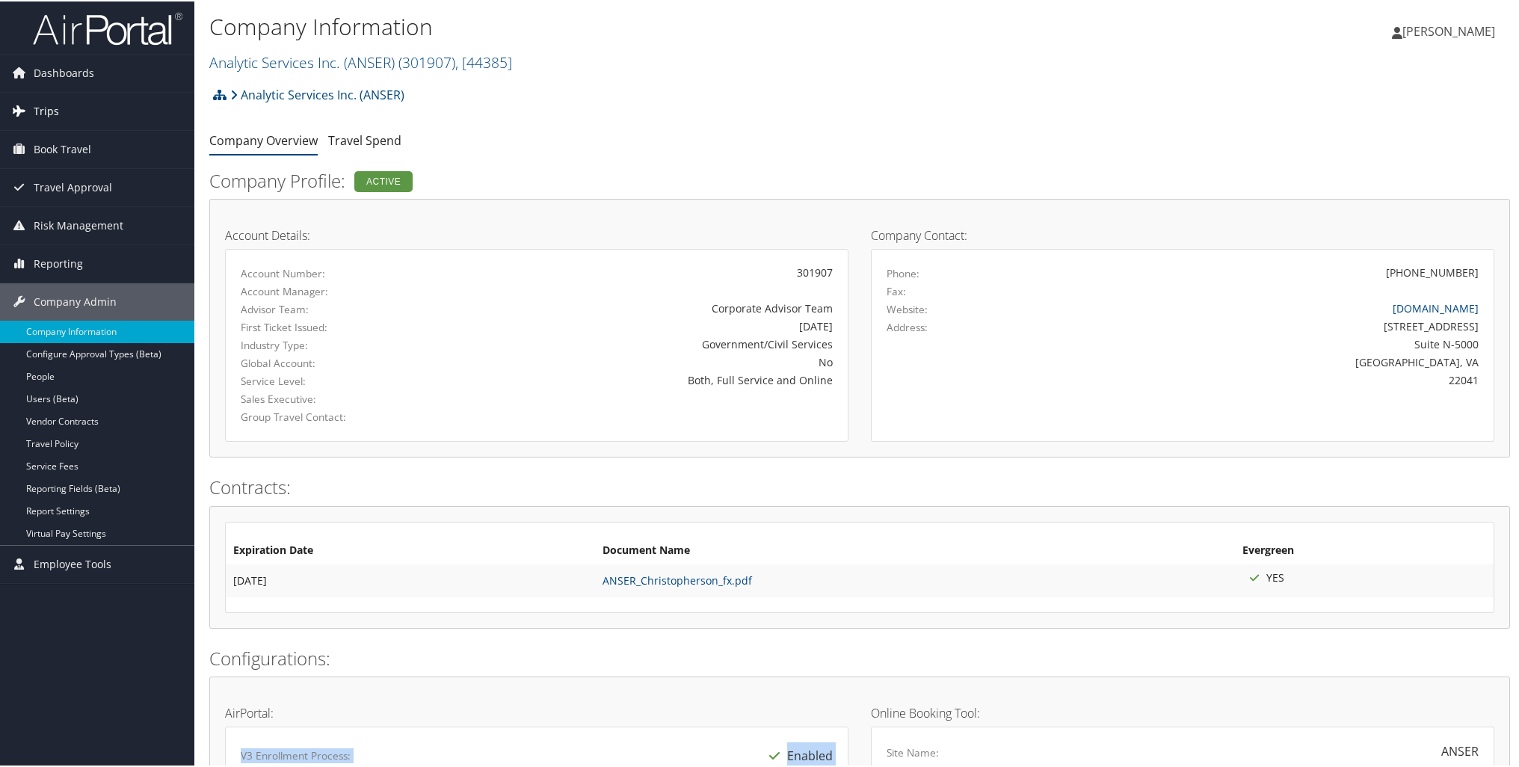
drag, startPoint x: 54, startPoint y: 102, endPoint x: 87, endPoint y: 121, distance: 38.2
click at [54, 102] on span "Trips" at bounding box center [46, 109] width 25 height 37
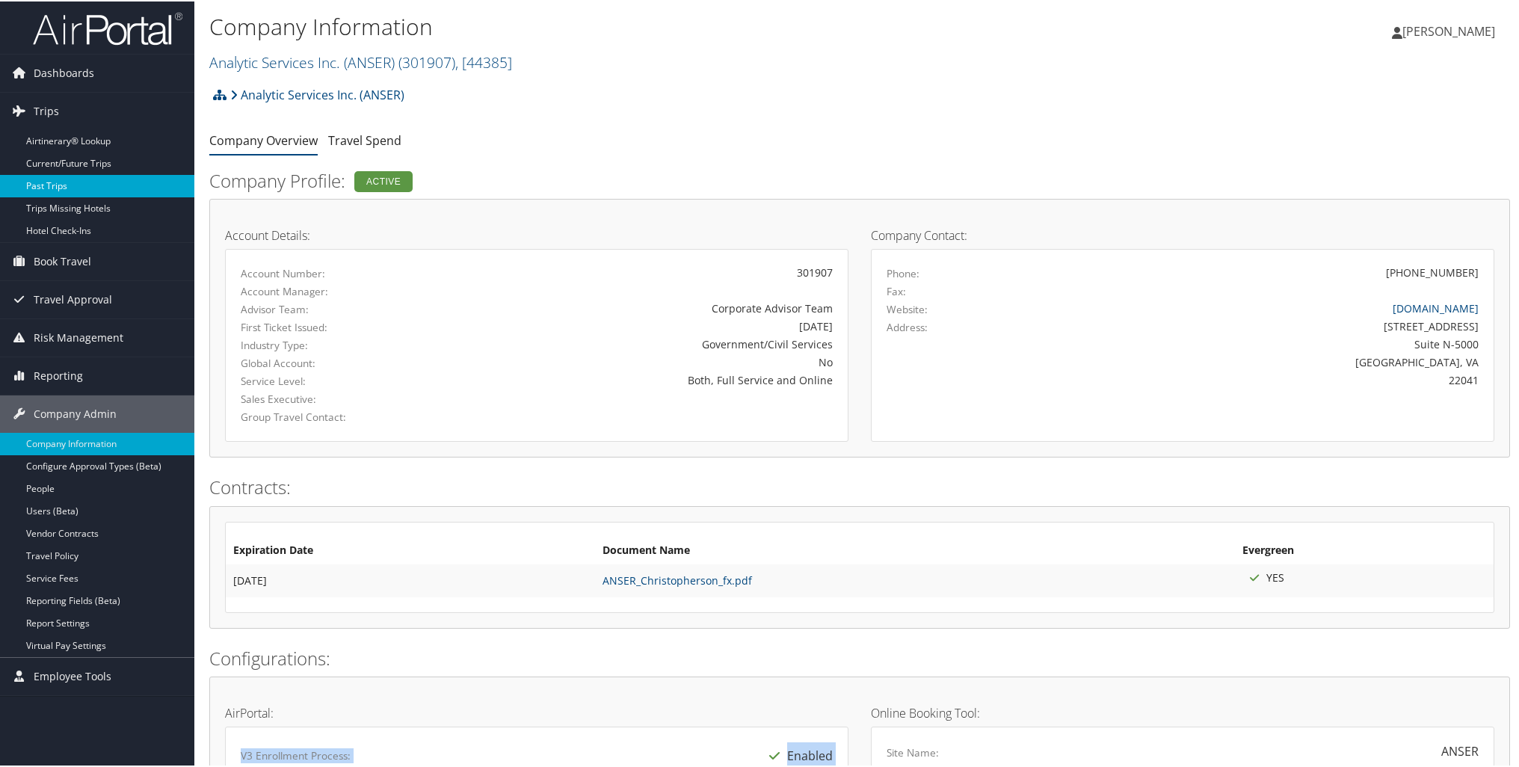
click at [43, 178] on link "Past Trips" at bounding box center [97, 184] width 194 height 22
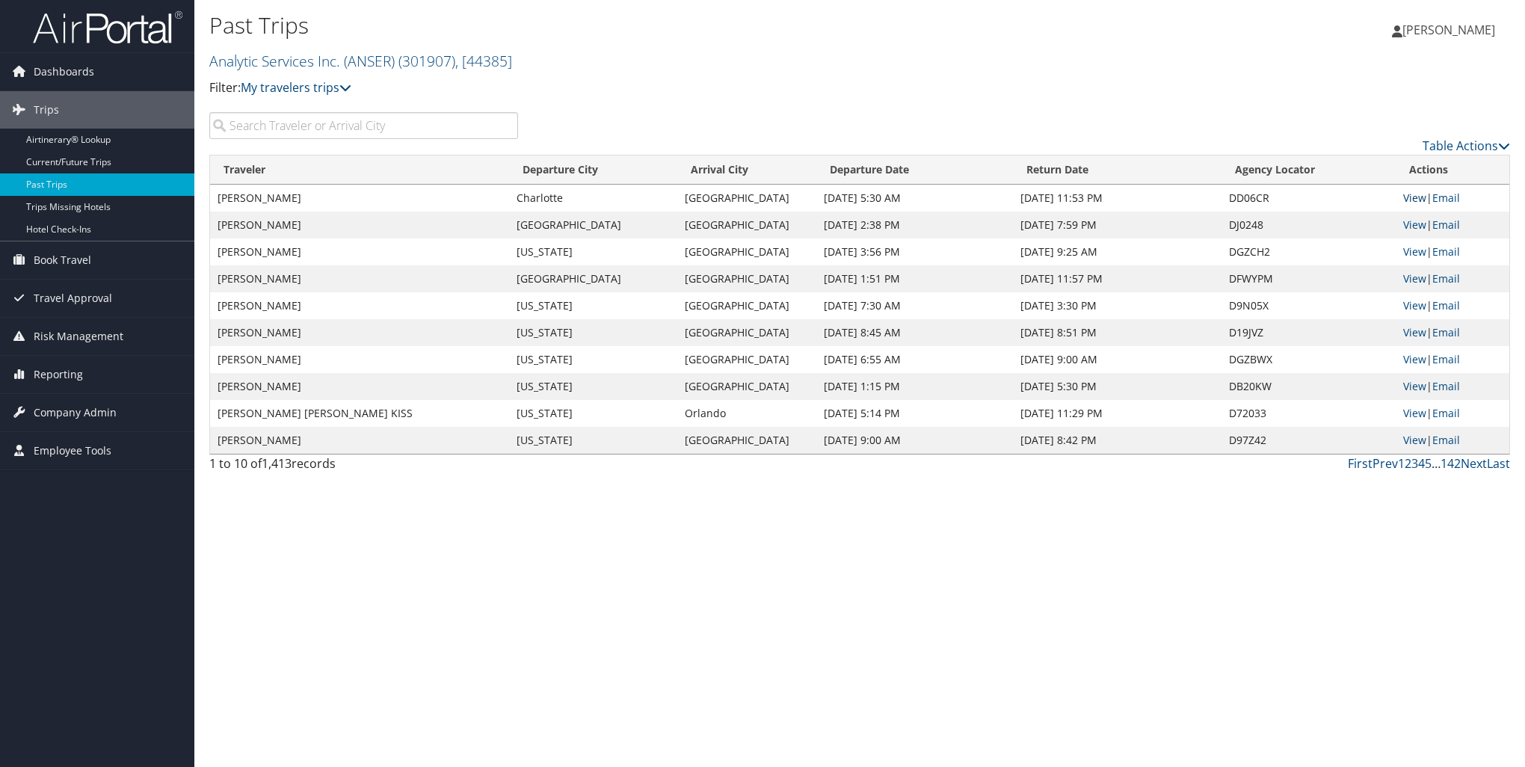
click at [1409, 199] on link "View" at bounding box center [1414, 198] width 23 height 14
click at [111, 152] on link "Current/Future Trips" at bounding box center [97, 162] width 194 height 22
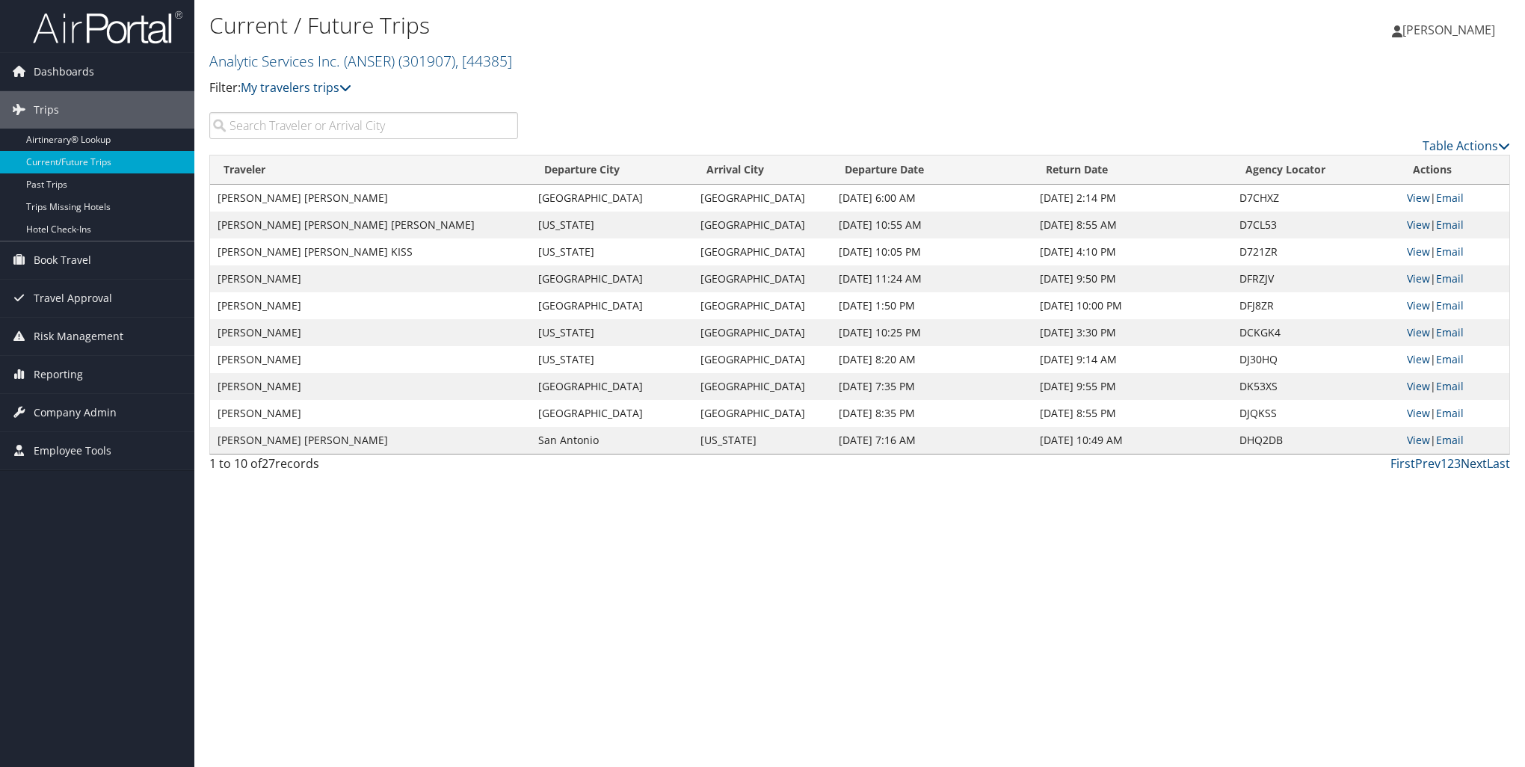
click at [1473, 460] on link "Next" at bounding box center [1473, 463] width 26 height 16
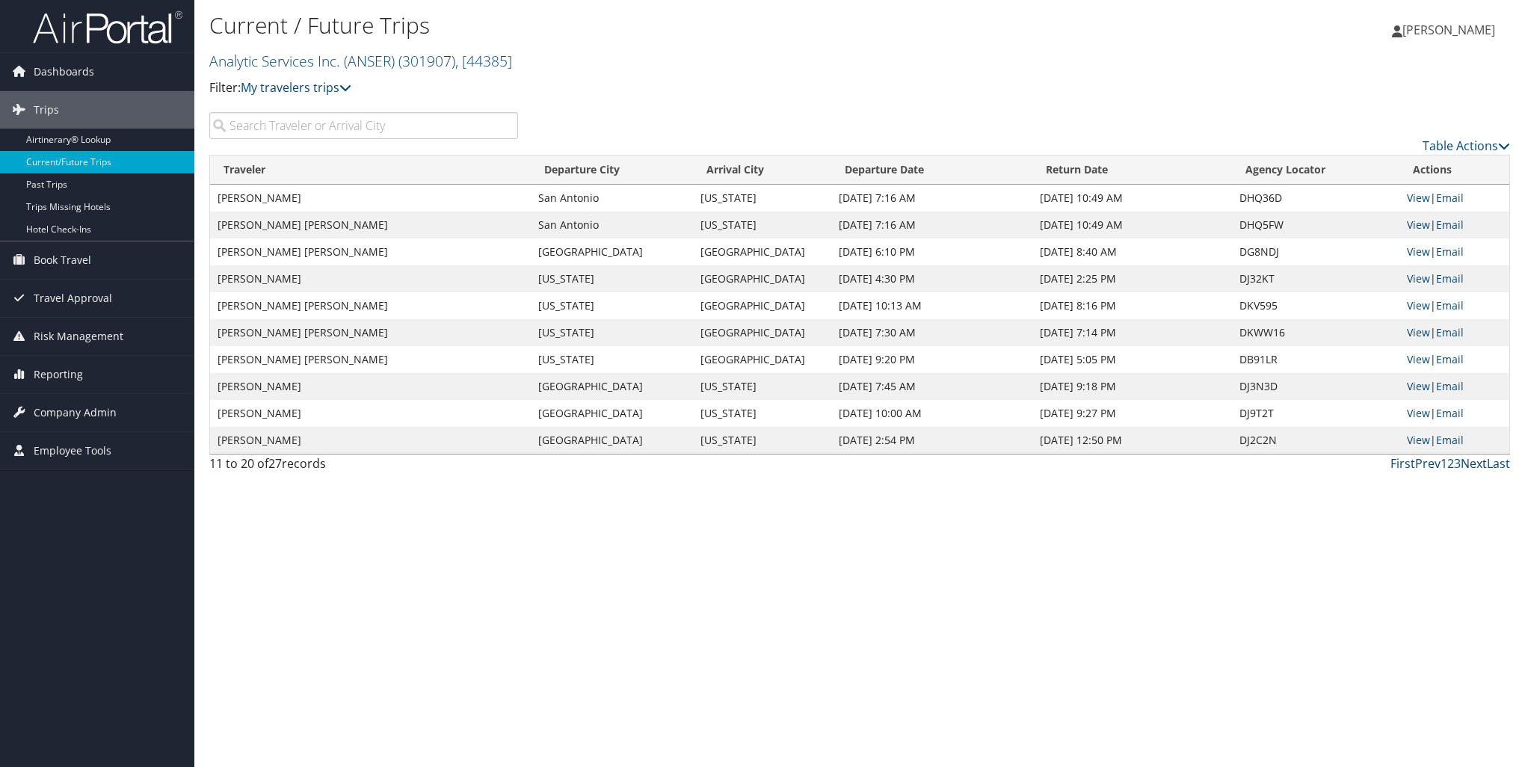
click at [1473, 460] on link "Next" at bounding box center [1473, 463] width 26 height 16
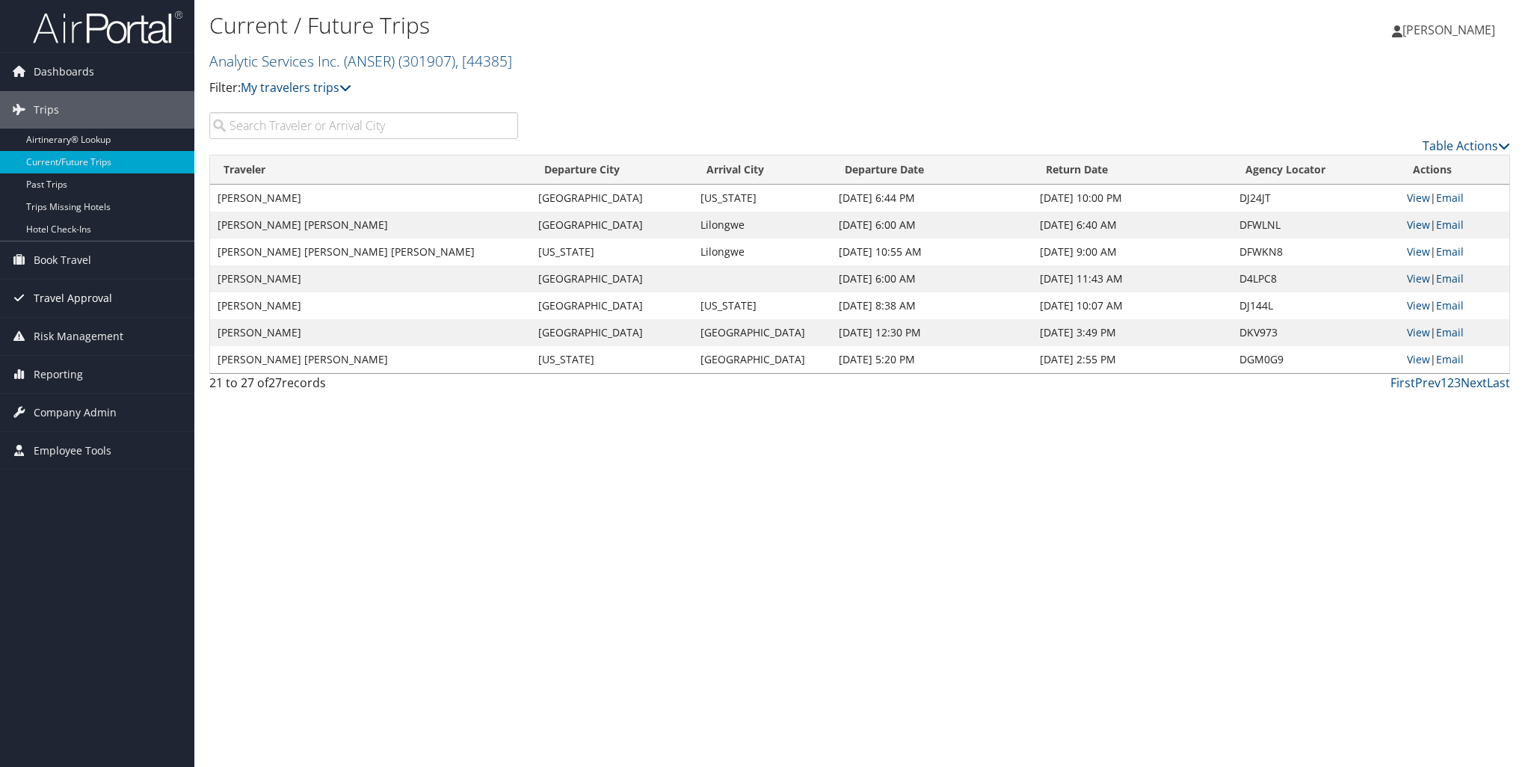
click at [87, 294] on span "Travel Approval" at bounding box center [73, 298] width 78 height 37
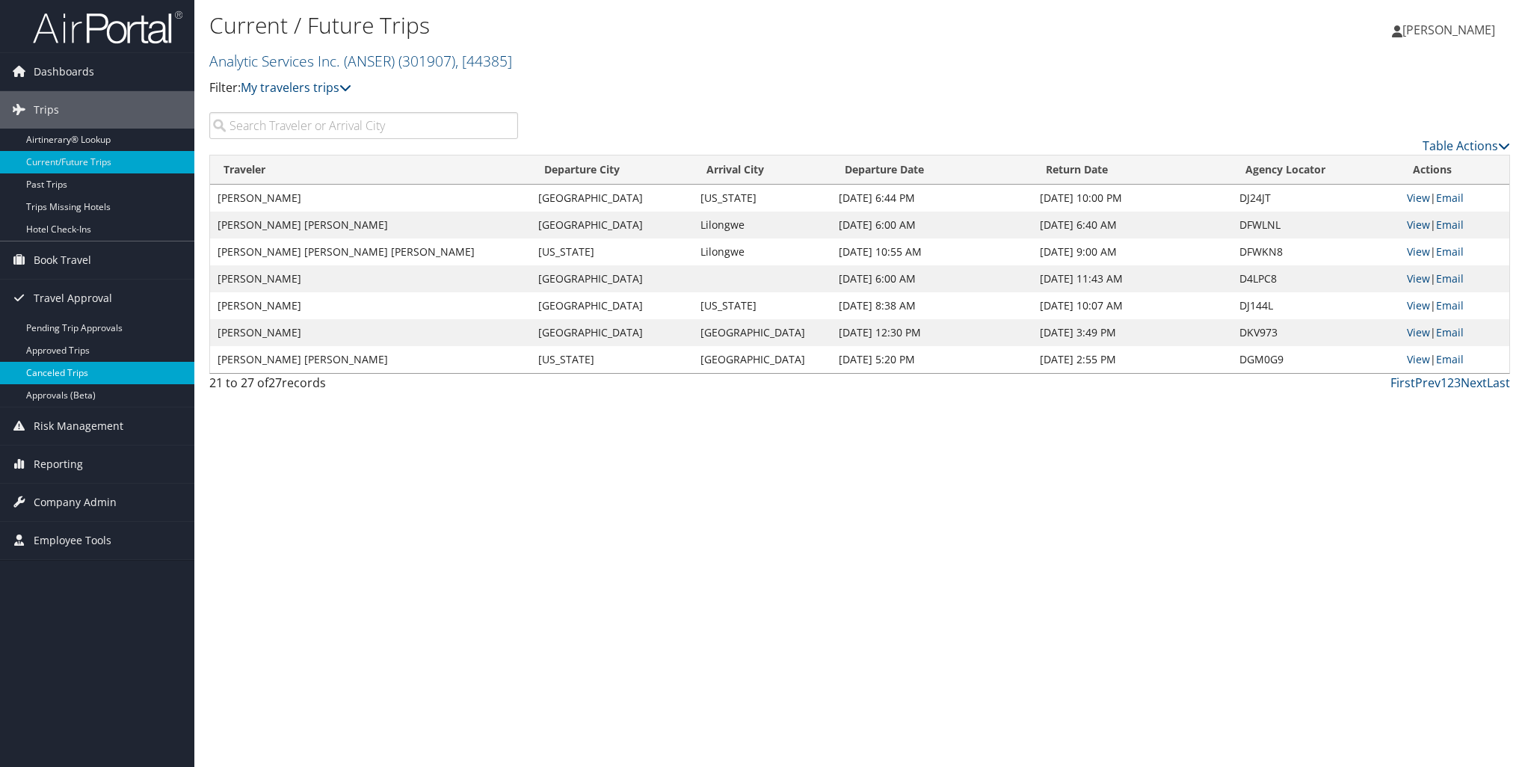
click at [96, 371] on link "Canceled Trips" at bounding box center [97, 373] width 194 height 22
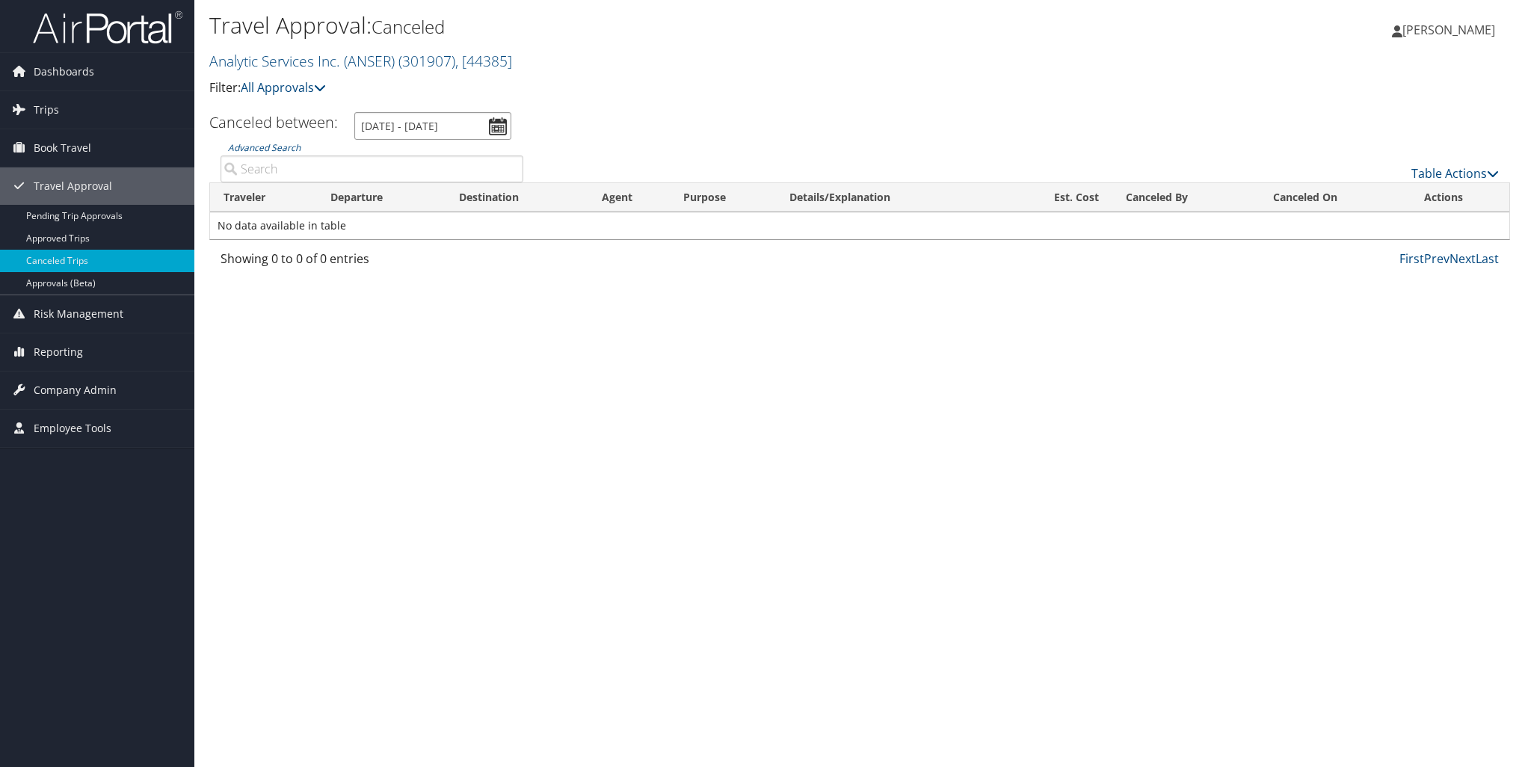
click at [499, 121] on input "[DATE] - [DATE]" at bounding box center [432, 126] width 157 height 28
click at [538, 363] on div "Travel Approval: Canceled Analytic Services Inc. (ANSER) ( 301907 ) , [ 44385 ]…" at bounding box center [859, 383] width 1330 height 767
click at [93, 241] on link "Approved Trips" at bounding box center [97, 238] width 194 height 22
click at [121, 311] on link "Risk Management" at bounding box center [97, 313] width 194 height 37
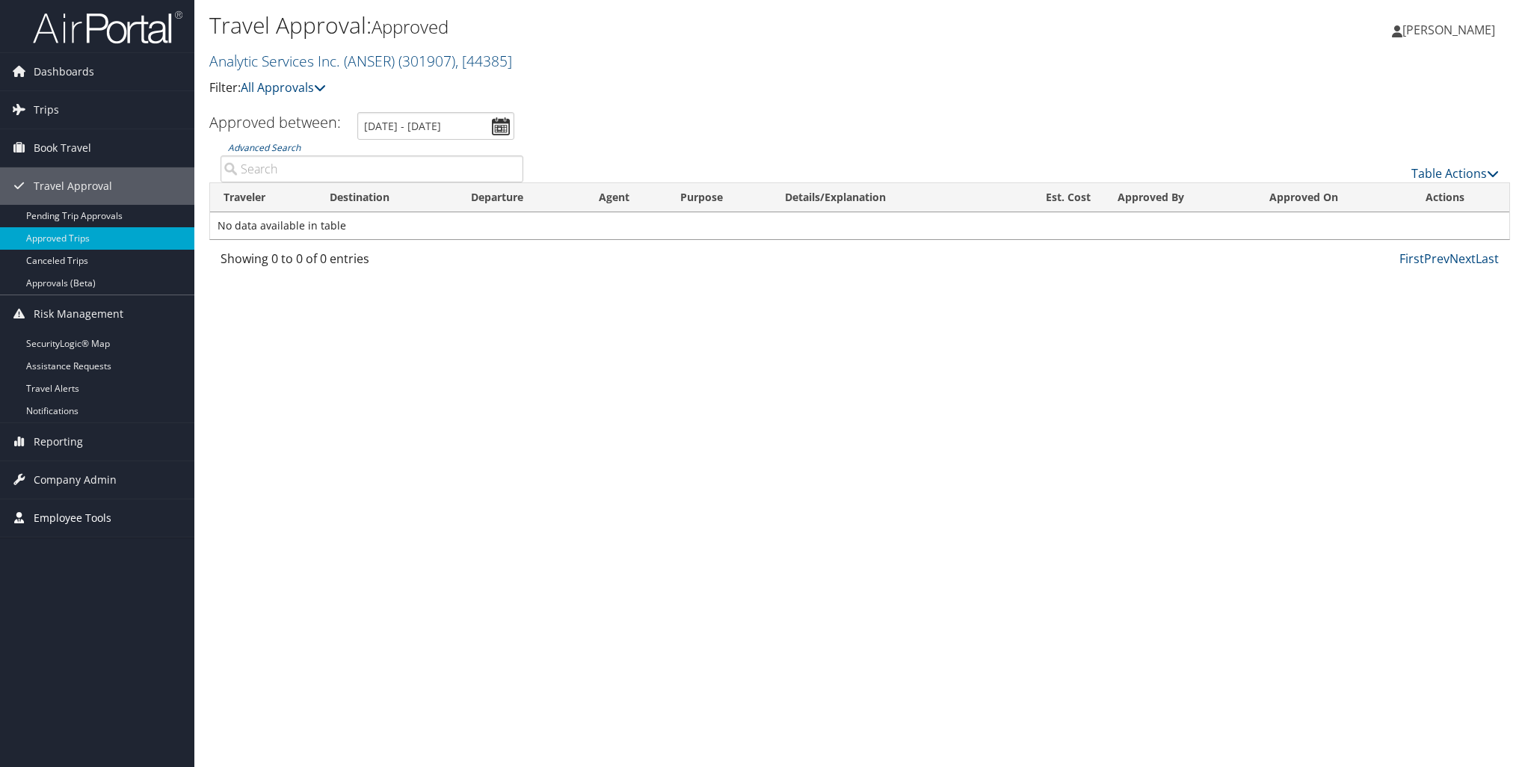
click at [57, 510] on span "Employee Tools" at bounding box center [73, 517] width 78 height 37
click at [64, 477] on span "Company Admin" at bounding box center [75, 479] width 83 height 37
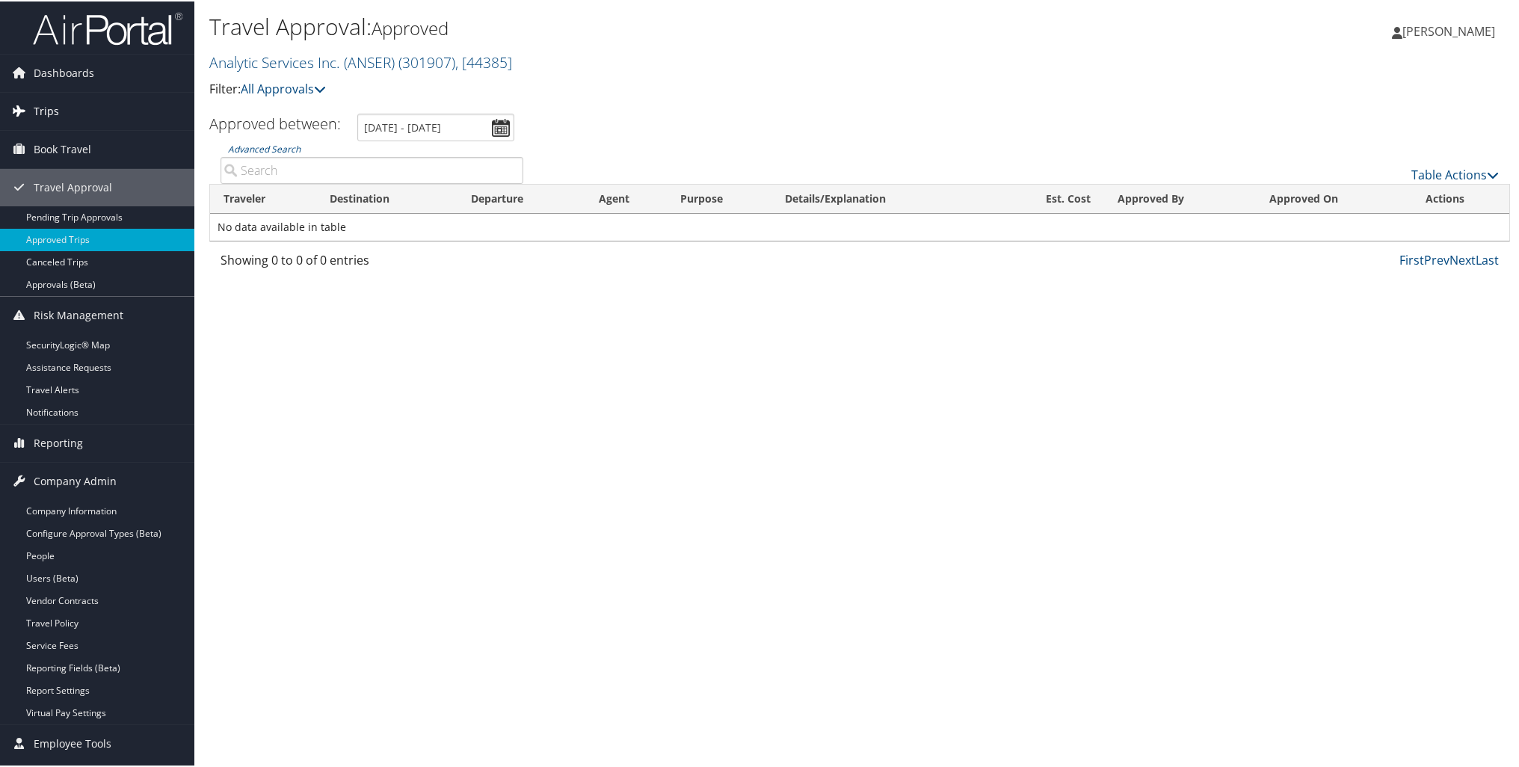
click at [49, 116] on span "Trips" at bounding box center [46, 109] width 25 height 37
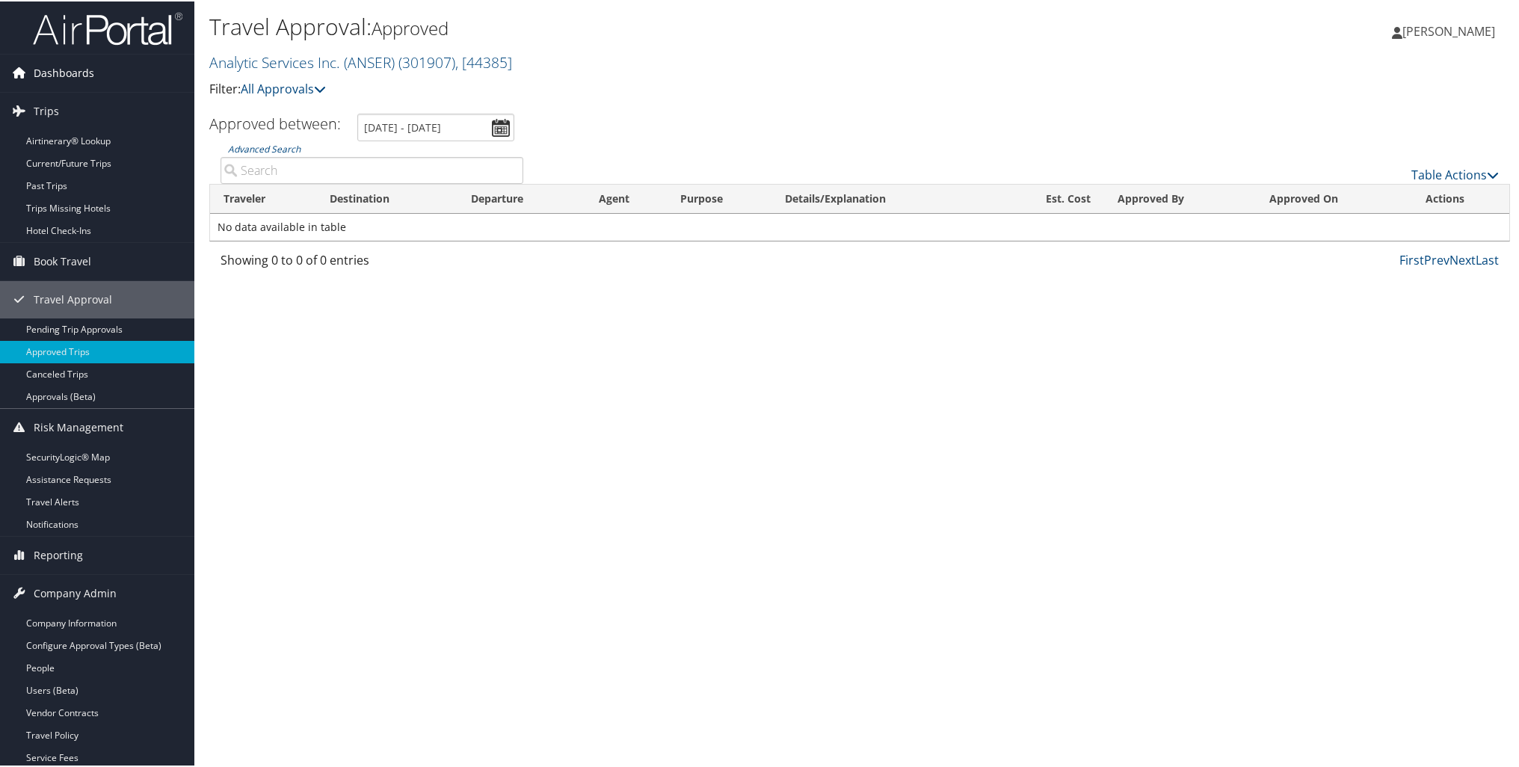
click at [63, 70] on span "Dashboards" at bounding box center [64, 71] width 61 height 37
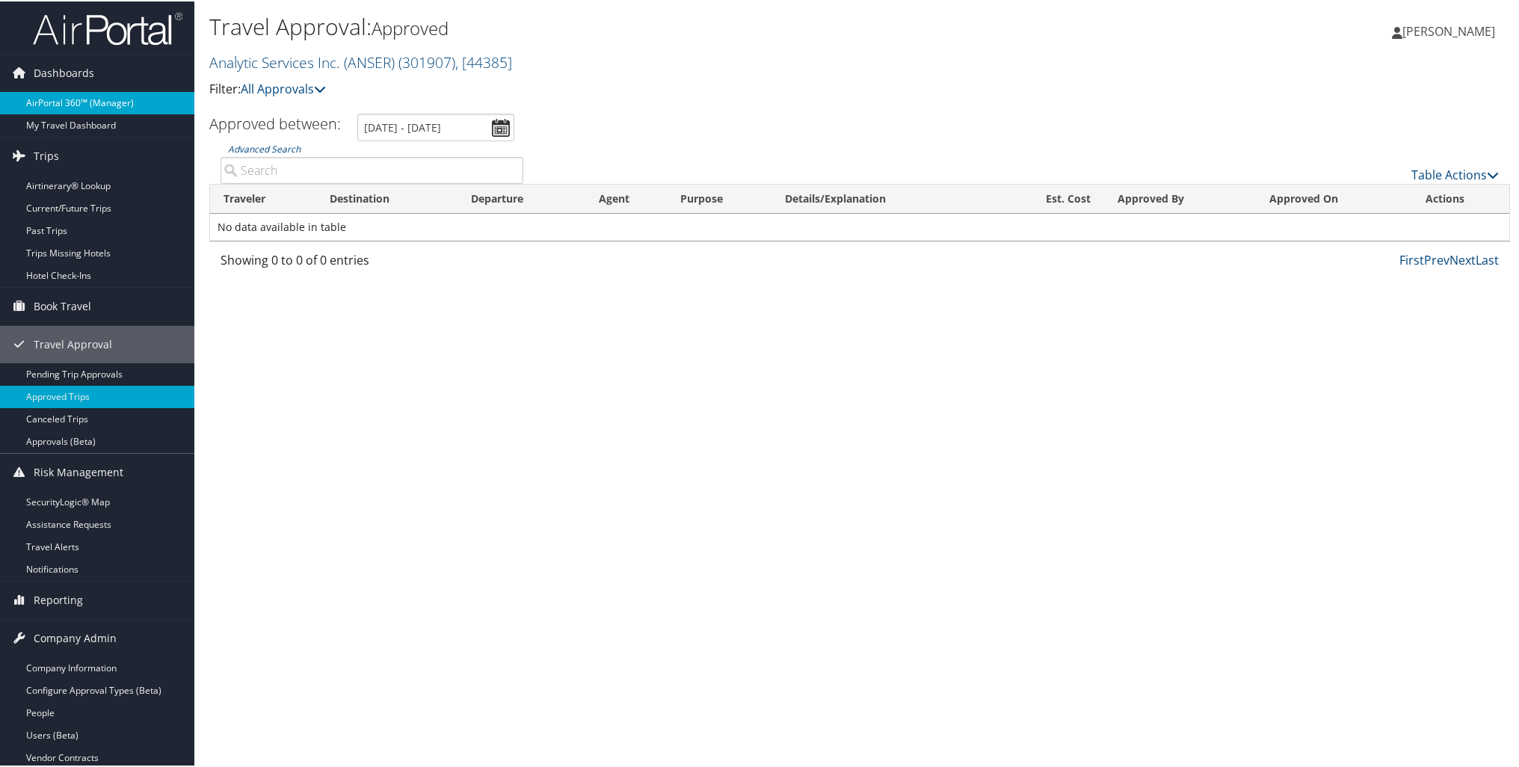
click at [111, 97] on link "AirPortal 360™ (Manager)" at bounding box center [97, 101] width 194 height 22
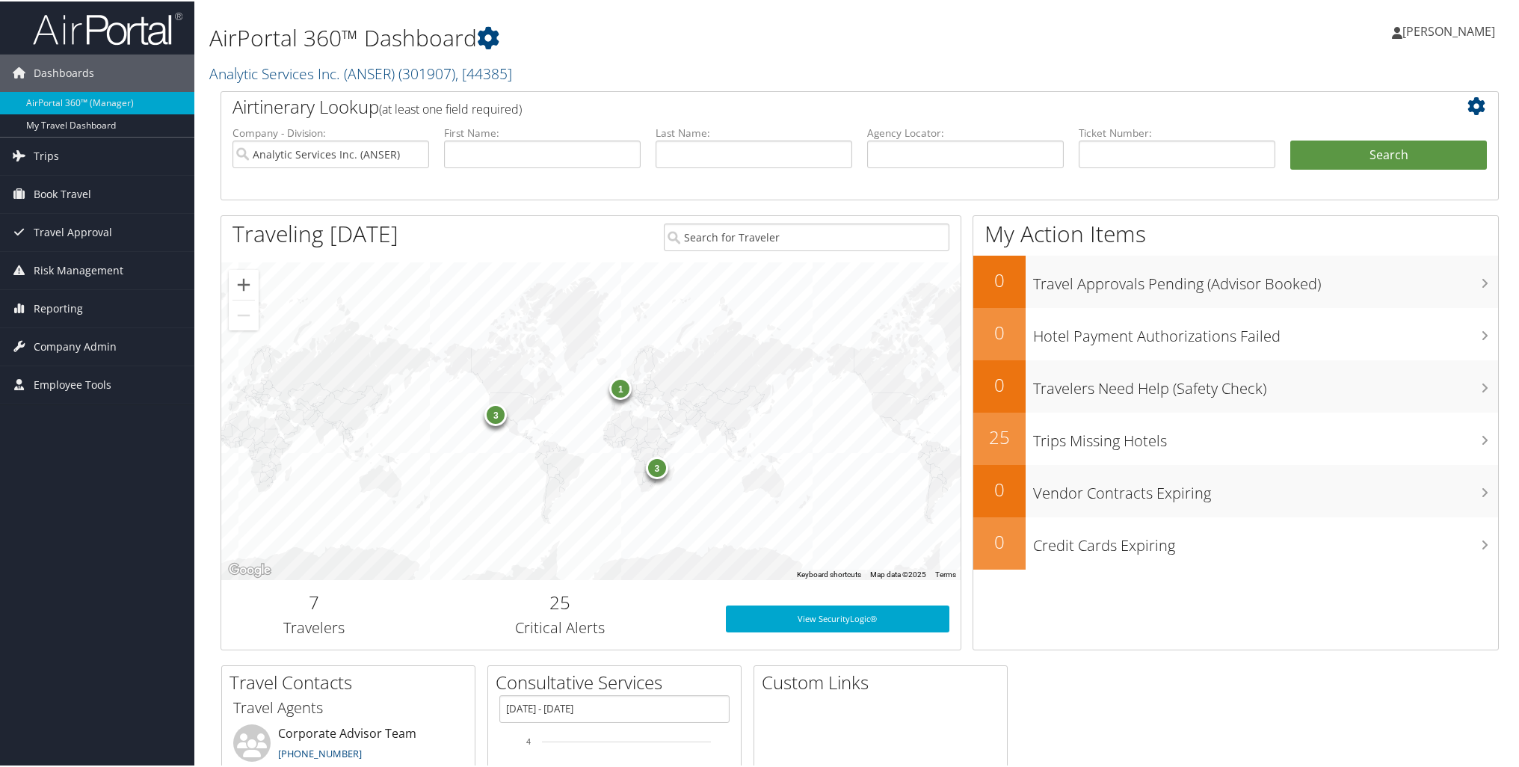
click at [1427, 28] on span "[PERSON_NAME]" at bounding box center [1448, 30] width 93 height 16
click at [1148, 34] on div "[PERSON_NAME] [PERSON_NAME] My Settings Travel Agency Contacts View Travel Prof…" at bounding box center [1270, 36] width 508 height 58
